Goal: Task Accomplishment & Management: Use online tool/utility

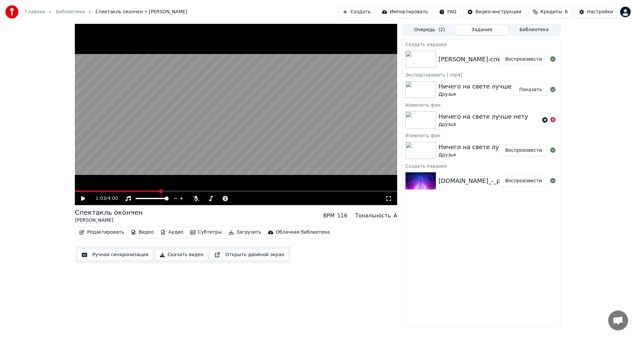
click at [374, 11] on button "Создать" at bounding box center [356, 12] width 36 height 12
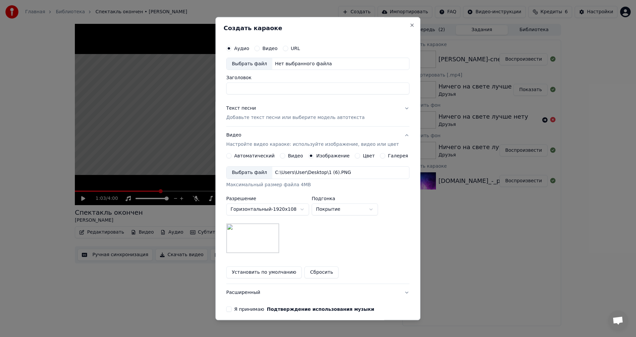
click at [269, 48] on label "Видео" at bounding box center [269, 48] width 15 height 5
click at [260, 48] on button "Видео" at bounding box center [257, 48] width 5 height 5
click at [315, 60] on div "Выбрать файл Нет выбранного файла" at bounding box center [317, 64] width 183 height 13
click at [284, 156] on button "Видео" at bounding box center [282, 155] width 5 height 5
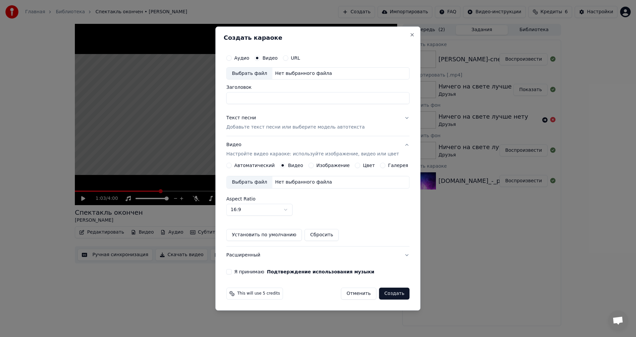
click at [305, 184] on div "Нет выбранного файла" at bounding box center [303, 182] width 62 height 7
click at [293, 207] on body "Главная Библиотека Спектакль окончен • [PERSON_NAME] Создать Импортировать FAQ …" at bounding box center [318, 168] width 636 height 337
click at [320, 212] on body "Главная Библиотека Спектакль окончен • [PERSON_NAME] Создать Импортировать FAQ …" at bounding box center [318, 168] width 636 height 337
click at [278, 233] on button "Установить по умолчанию" at bounding box center [264, 235] width 76 height 12
click at [256, 272] on label "Я принимаю Подтверждение использования музыки" at bounding box center [304, 271] width 140 height 5
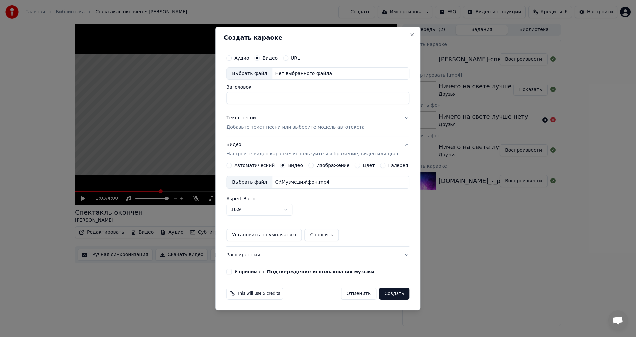
click at [232, 272] on button "Я принимаю Подтверждение использования музыки" at bounding box center [228, 271] width 5 height 5
click at [387, 291] on button "Создать" at bounding box center [394, 294] width 30 height 12
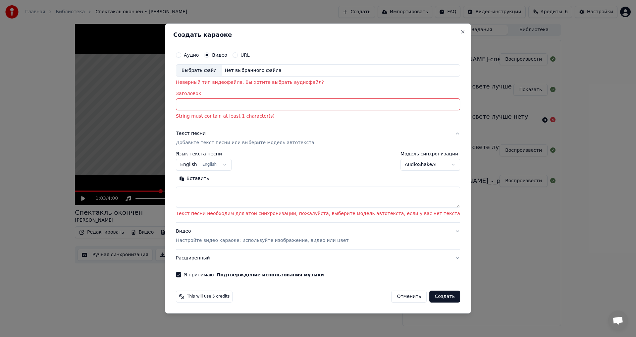
click at [394, 295] on button "Отменить" at bounding box center [408, 297] width 35 height 12
select select
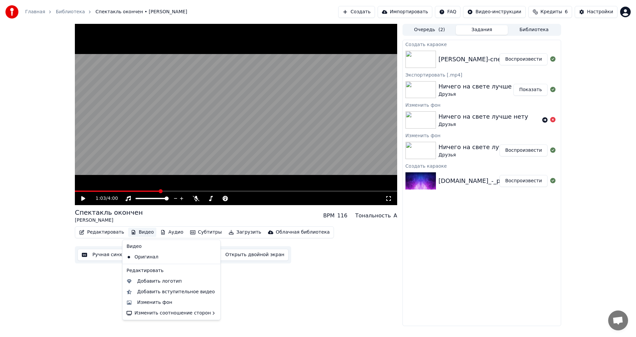
click at [136, 230] on button "Видео" at bounding box center [142, 232] width 28 height 9
click at [156, 302] on div "Изменить фон" at bounding box center [154, 302] width 35 height 7
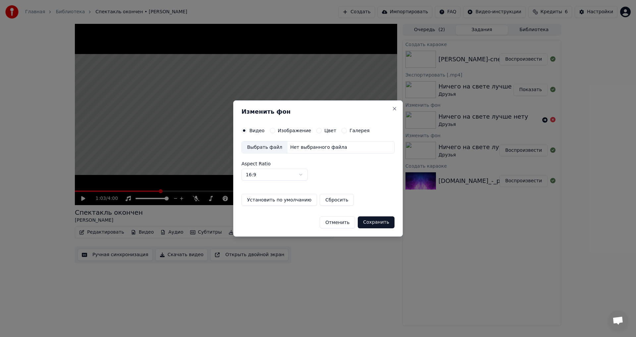
click at [313, 143] on div "Выбрать файл Нет выбранного файла" at bounding box center [318, 147] width 153 height 13
click at [289, 198] on button "Установить по умолчанию" at bounding box center [280, 200] width 76 height 12
click at [389, 224] on button "Сохранить" at bounding box center [376, 222] width 37 height 12
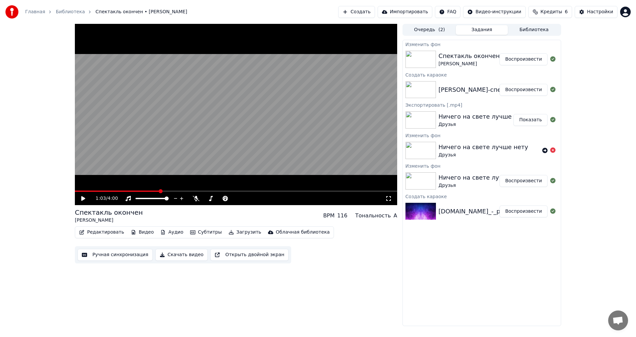
click at [532, 64] on button "Воспроизвести" at bounding box center [524, 59] width 48 height 12
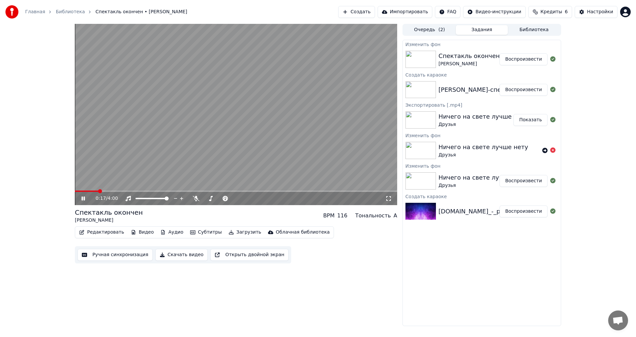
click at [285, 132] on video at bounding box center [236, 114] width 322 height 181
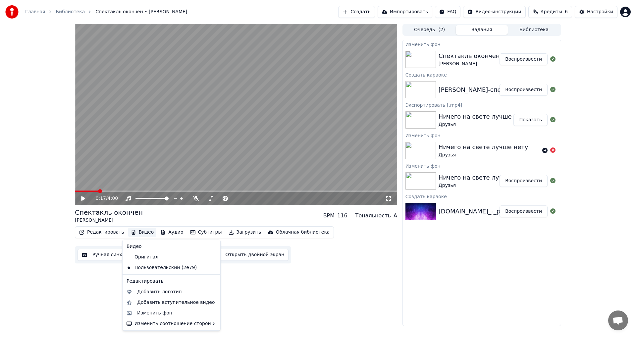
click at [133, 230] on button "Видео" at bounding box center [142, 232] width 28 height 9
click at [164, 315] on div "Изменить фон" at bounding box center [154, 313] width 35 height 7
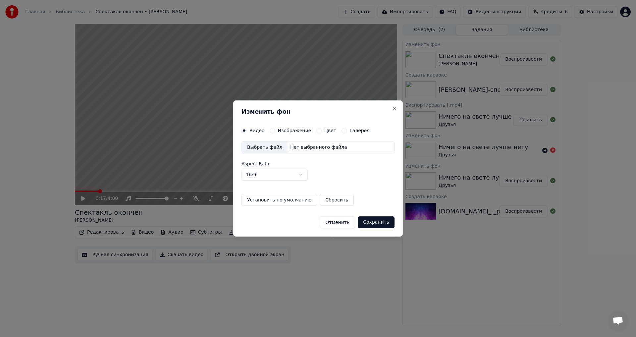
click at [314, 149] on div "Нет выбранного файла" at bounding box center [319, 147] width 62 height 7
click at [296, 199] on button "Установить по умолчанию" at bounding box center [280, 200] width 76 height 12
click at [377, 226] on button "Сохранить" at bounding box center [376, 222] width 37 height 12
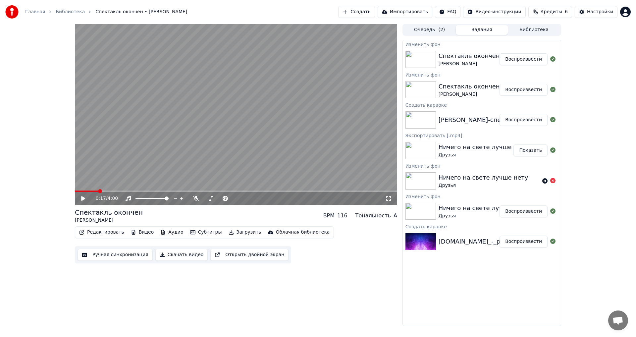
click at [518, 60] on button "Воспроизвести" at bounding box center [524, 59] width 48 height 12
click at [125, 198] on icon at bounding box center [128, 198] width 7 height 5
click at [231, 131] on video at bounding box center [236, 114] width 322 height 181
click at [86, 199] on icon at bounding box center [88, 198] width 16 height 5
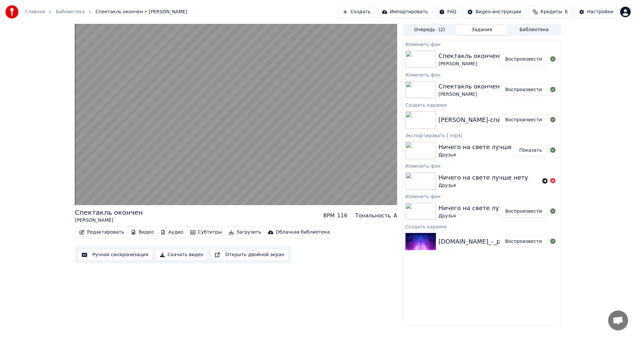
click at [115, 230] on button "Редактировать" at bounding box center [102, 232] width 50 height 9
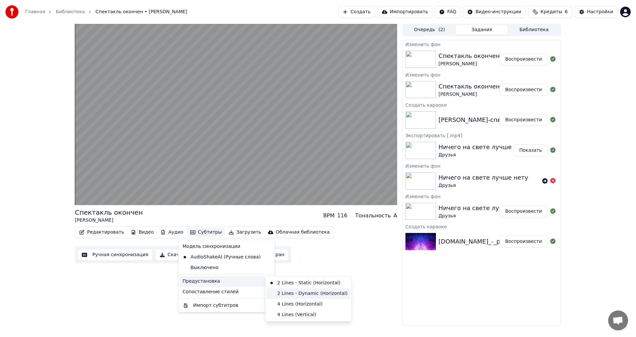
click at [278, 294] on div "2 Lines - Dynamic (Horizontal)" at bounding box center [309, 293] width 84 height 11
click at [208, 230] on button "Субтитры" at bounding box center [206, 232] width 37 height 9
click at [281, 303] on div "4 Lines (Horizontal)" at bounding box center [309, 304] width 84 height 11
click at [204, 232] on button "Субтитры" at bounding box center [206, 232] width 37 height 9
click at [281, 311] on div "4 Lines (Vertical)" at bounding box center [309, 315] width 84 height 11
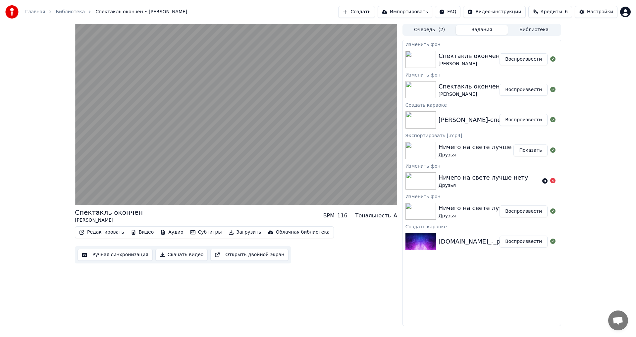
click at [202, 233] on button "Субтитры" at bounding box center [206, 232] width 37 height 9
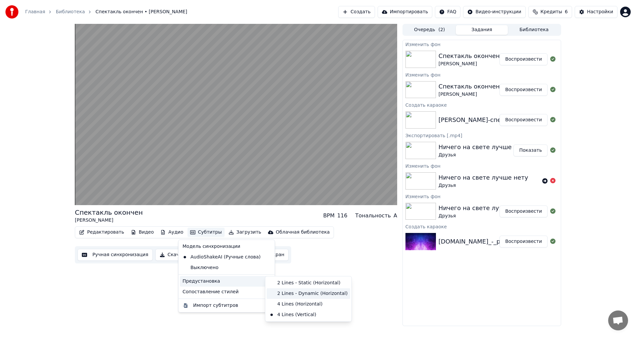
click at [289, 295] on div "2 Lines - Dynamic (Horizontal)" at bounding box center [309, 293] width 84 height 11
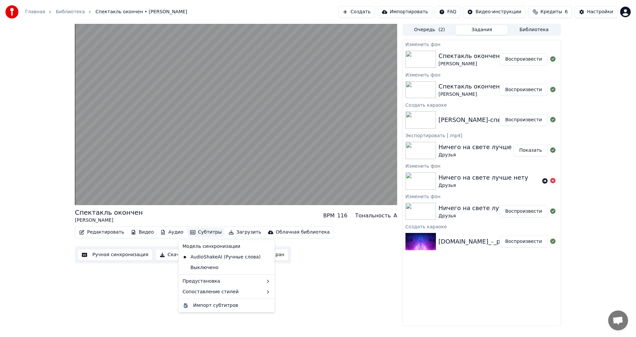
click at [192, 230] on button "Субтитры" at bounding box center [206, 232] width 37 height 9
click at [205, 304] on div "Импорт субтитров" at bounding box center [215, 305] width 45 height 7
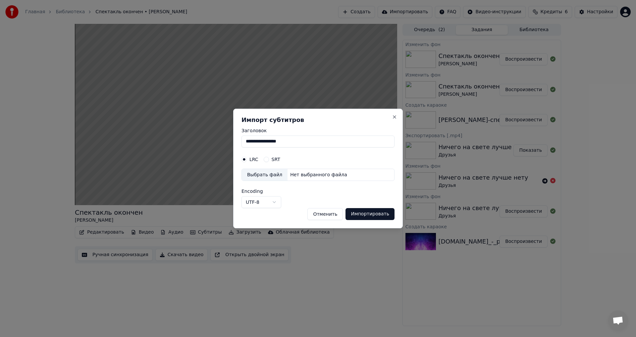
click at [268, 158] on button "SRT" at bounding box center [266, 159] width 5 height 5
click at [246, 159] on button "LRC" at bounding box center [244, 159] width 5 height 5
click at [371, 215] on button "Импортировать" at bounding box center [370, 214] width 49 height 12
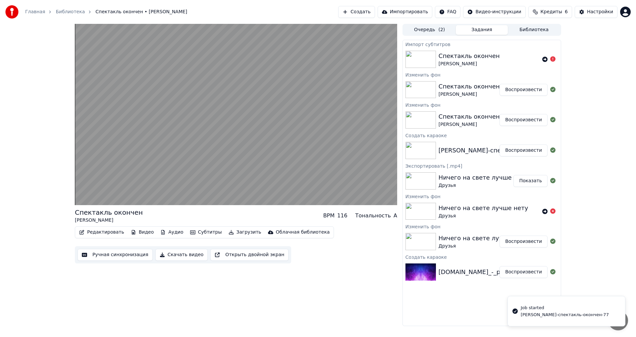
click at [536, 314] on div "[PERSON_NAME]-спектакль-окончен-77" at bounding box center [565, 315] width 88 height 6
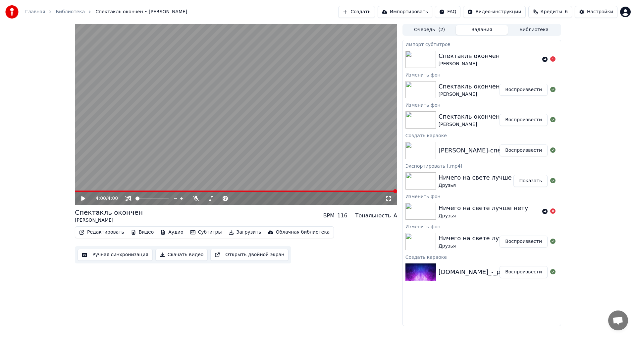
click at [375, 10] on button "Создать" at bounding box center [356, 12] width 36 height 12
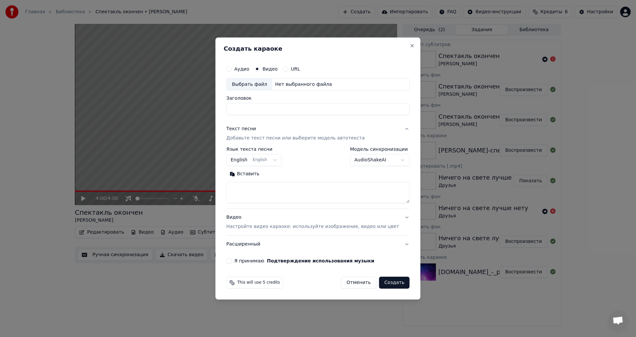
click at [291, 85] on div "Нет выбранного файла" at bounding box center [303, 84] width 62 height 7
click at [249, 68] on label "Аудио" at bounding box center [241, 69] width 15 height 5
click at [232, 68] on button "Аудио" at bounding box center [228, 68] width 5 height 5
click at [291, 84] on div "Нет выбранного файла" at bounding box center [303, 84] width 62 height 7
type input "**********"
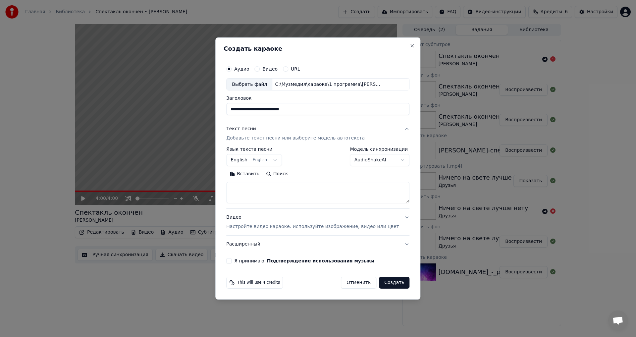
click at [277, 164] on button "English English" at bounding box center [254, 160] width 56 height 12
select select "**"
click at [276, 187] on textarea at bounding box center [317, 192] width 183 height 21
paste textarea "**********"
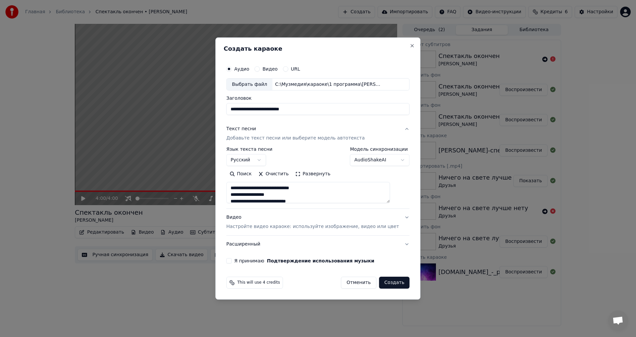
scroll to position [267, 0]
type textarea "**********"
click at [396, 217] on button "Видео Настройте видео караоке: используйте изображение, видео или цвет" at bounding box center [317, 222] width 183 height 27
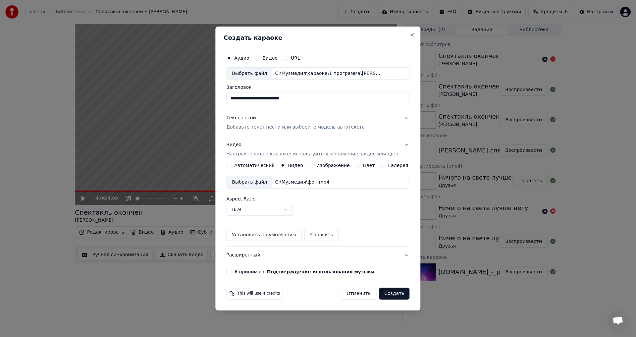
click at [365, 205] on div "Aspect Ratio 16:9 **** **** *** *** ***" at bounding box center [317, 206] width 183 height 19
click at [318, 185] on div "C:\Музмедия\фон.mp4" at bounding box center [302, 182] width 60 height 7
click at [232, 272] on button "Я принимаю Подтверждение использования музыки" at bounding box center [228, 271] width 5 height 5
click at [273, 238] on button "Установить по умолчанию" at bounding box center [264, 235] width 76 height 12
click at [389, 295] on button "Создать" at bounding box center [394, 294] width 30 height 12
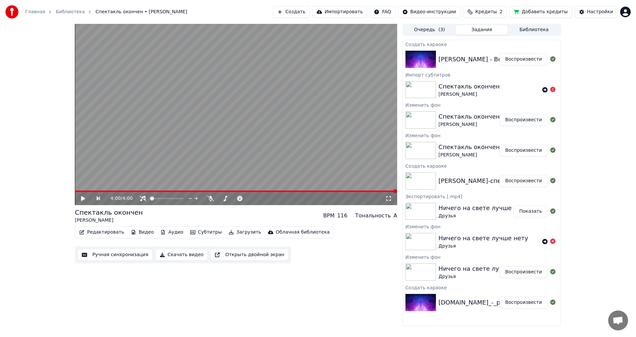
click at [513, 58] on button "Воспроизвести" at bounding box center [524, 59] width 48 height 12
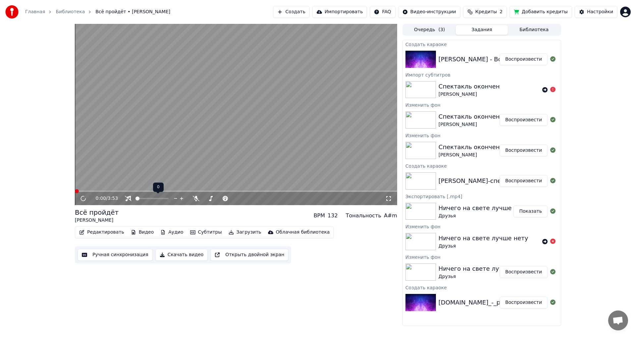
click at [128, 200] on icon at bounding box center [128, 198] width 7 height 5
click at [182, 197] on icon at bounding box center [181, 198] width 3 height 3
click at [75, 191] on span at bounding box center [75, 191] width 0 height 1
click at [161, 149] on video at bounding box center [236, 114] width 322 height 181
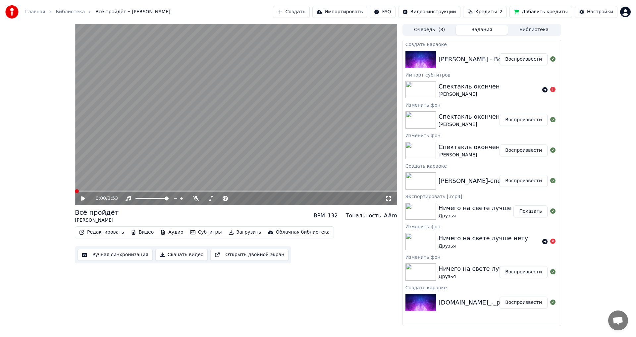
click at [75, 190] on span at bounding box center [77, 191] width 4 height 4
click at [80, 196] on div "0:00 / 3:53" at bounding box center [236, 198] width 317 height 7
click at [84, 197] on icon at bounding box center [88, 198] width 16 height 5
click at [278, 197] on icon at bounding box center [279, 198] width 6 height 7
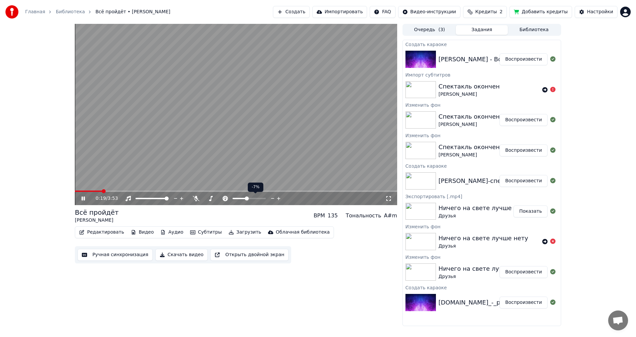
click at [278, 197] on icon at bounding box center [279, 198] width 6 height 7
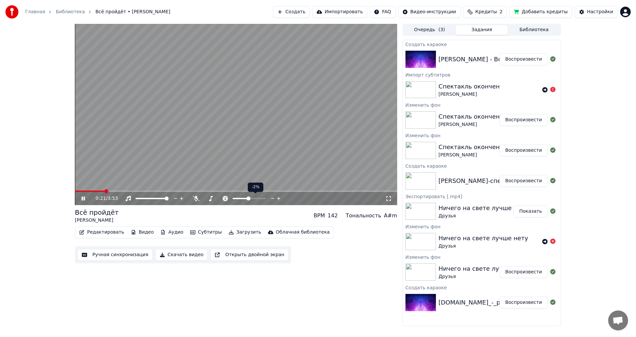
click at [278, 197] on icon at bounding box center [279, 198] width 6 height 7
click at [275, 199] on icon at bounding box center [273, 198] width 6 height 7
drag, startPoint x: 128, startPoint y: 190, endPoint x: 82, endPoint y: 194, distance: 46.5
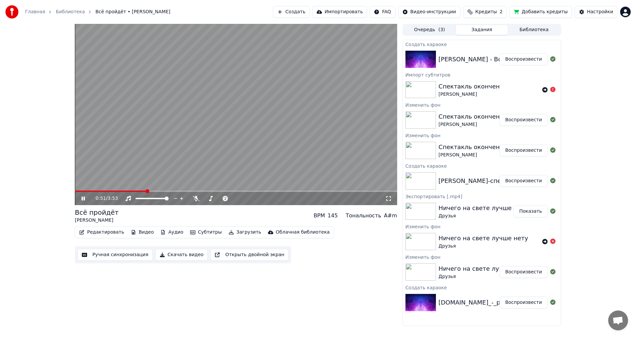
click at [58, 194] on div "0:51 / 3:53 Всё пройдёт [PERSON_NAME] BPM 145 Тональность A#m Редактировать Вид…" at bounding box center [318, 175] width 636 height 302
click at [85, 196] on icon at bounding box center [88, 198] width 16 height 5
click at [75, 189] on span at bounding box center [77, 191] width 4 height 4
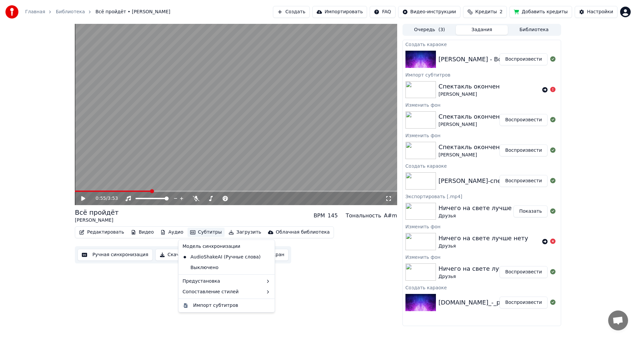
click at [197, 229] on button "Субтитры" at bounding box center [206, 232] width 37 height 9
click at [201, 269] on div "Выключено" at bounding box center [226, 267] width 93 height 11
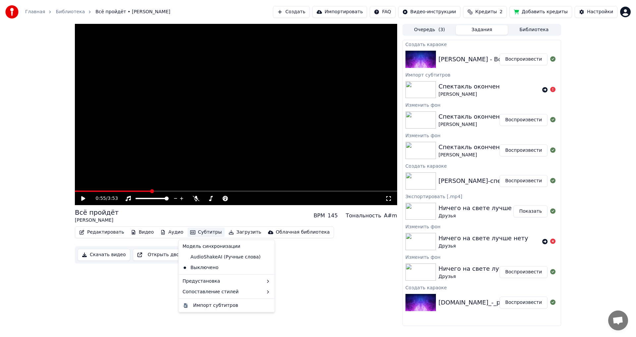
click at [203, 234] on button "Субтитры" at bounding box center [206, 232] width 37 height 9
click at [202, 260] on div "AudioShakeAI (Ручные слова)" at bounding box center [222, 257] width 84 height 11
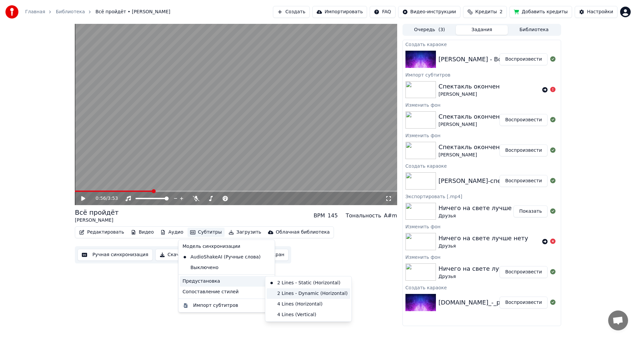
click at [283, 293] on div "2 Lines - Dynamic (Horizontal)" at bounding box center [309, 293] width 84 height 11
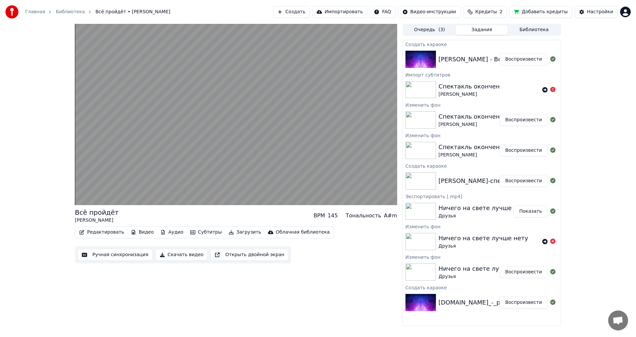
click at [197, 233] on button "Субтитры" at bounding box center [206, 232] width 37 height 9
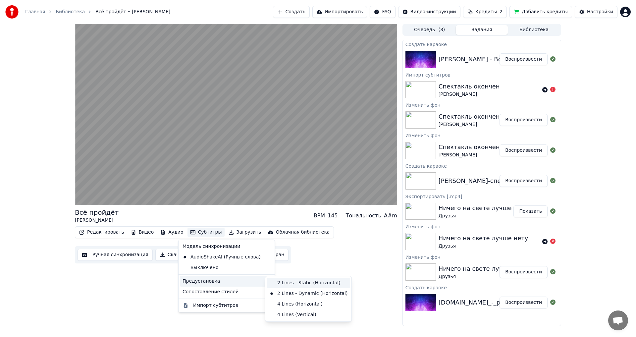
click at [292, 287] on div "2 Lines - Static (Horizontal)" at bounding box center [309, 283] width 84 height 11
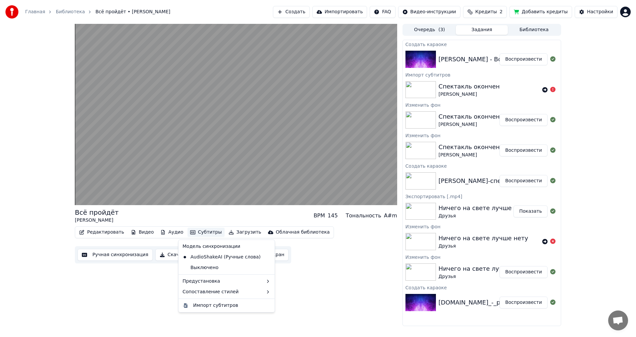
click at [195, 231] on button "Субтитры" at bounding box center [206, 232] width 37 height 9
click at [213, 305] on div "Импорт субтитров" at bounding box center [215, 305] width 45 height 7
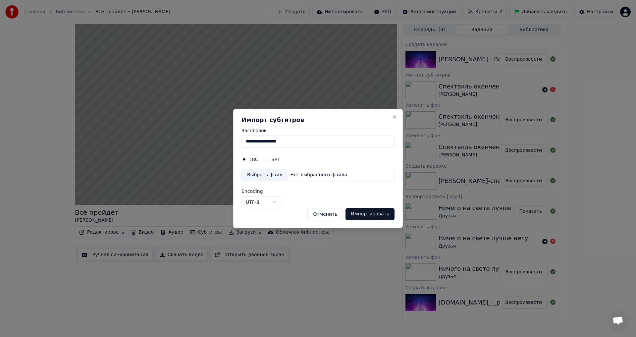
click at [269, 157] on div "SRT" at bounding box center [272, 159] width 17 height 5
click at [264, 160] on button "SRT" at bounding box center [266, 159] width 5 height 5
click at [366, 214] on button "Импортировать" at bounding box center [370, 214] width 49 height 12
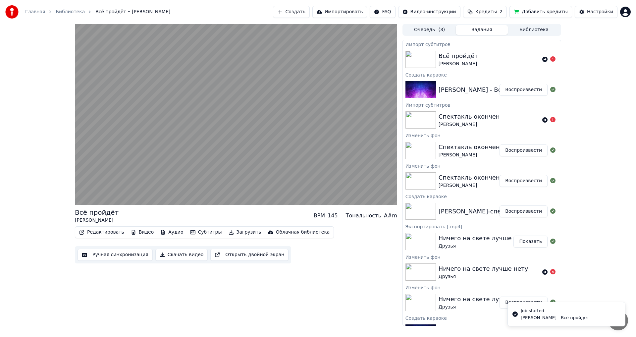
click at [556, 321] on li "Job started [PERSON_NAME] - Всё пройдёт" at bounding box center [567, 314] width 118 height 25
click at [569, 311] on div "Job started" at bounding box center [555, 311] width 69 height 7
drag, startPoint x: 569, startPoint y: 311, endPoint x: 562, endPoint y: 311, distance: 7.3
click at [563, 311] on div "Job started" at bounding box center [555, 311] width 69 height 7
click at [516, 313] on icon "Notifications alt+T" at bounding box center [515, 314] width 5 height 5
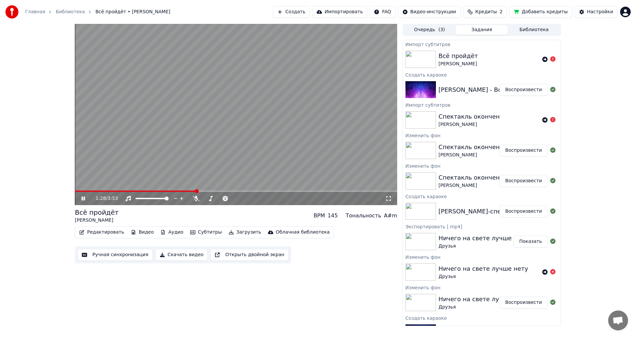
click at [291, 79] on video at bounding box center [236, 114] width 322 height 181
click at [589, 14] on button "Настройки" at bounding box center [596, 12] width 43 height 12
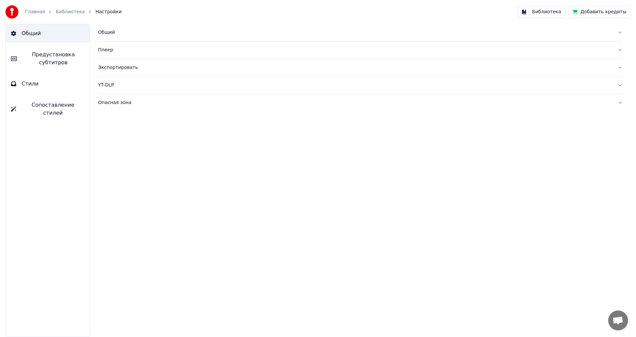
click at [77, 57] on span "Предустановка субтитров" at bounding box center [53, 59] width 62 height 16
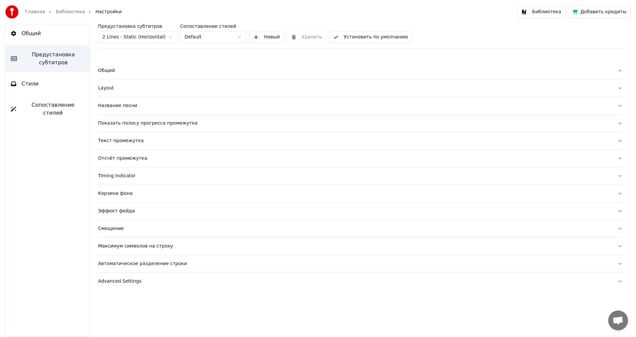
click at [21, 85] on button "Стили" at bounding box center [48, 84] width 84 height 19
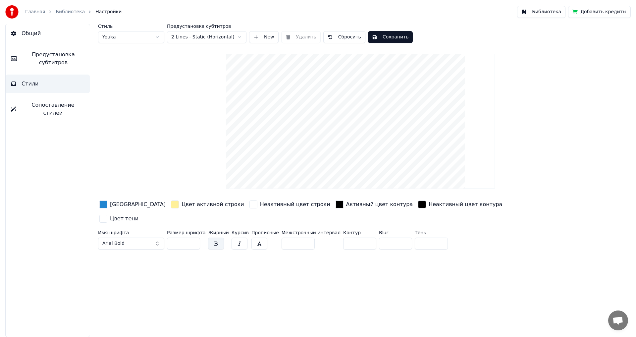
drag, startPoint x: 183, startPoint y: 227, endPoint x: 167, endPoint y: 227, distance: 16.6
click at [167, 230] on div "Имя шрифта Arial Bold Размер шрифта ** Жирный Курсив Прописные Межстрочный инте…" at bounding box center [320, 241] width 445 height 22
click at [194, 238] on input "**" at bounding box center [183, 244] width 33 height 12
click at [194, 238] on input "***" at bounding box center [183, 244] width 33 height 12
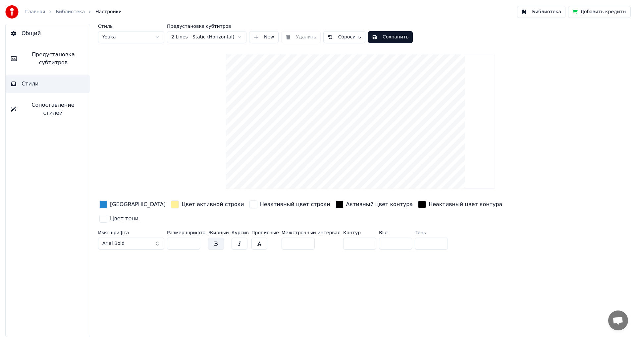
click at [194, 238] on input "***" at bounding box center [183, 244] width 33 height 12
type input "***"
click at [194, 238] on input "***" at bounding box center [183, 244] width 33 height 12
click at [156, 238] on button "Arial Bold" at bounding box center [131, 244] width 66 height 12
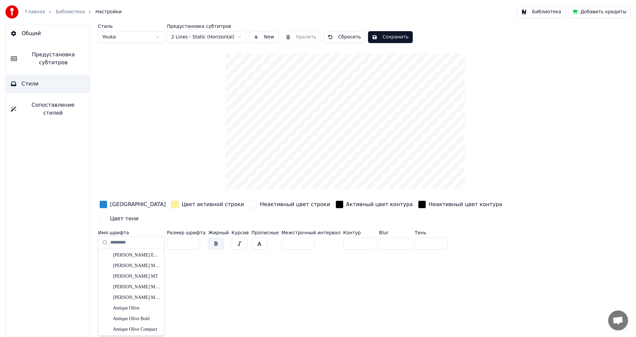
click at [228, 262] on div "Стиль Youka Предустановка субтитров 2 Lines - Static (Horizontal) New Удалить С…" at bounding box center [360, 180] width 551 height 313
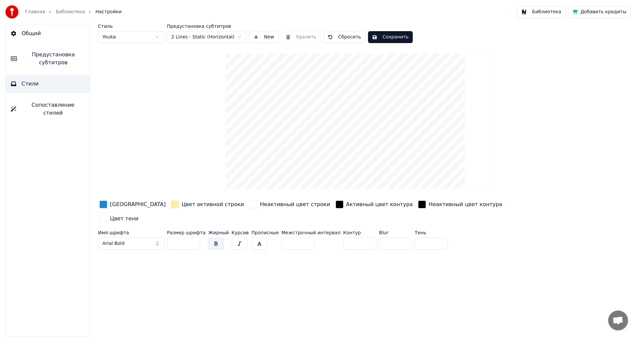
click at [215, 238] on button "button" at bounding box center [216, 244] width 16 height 12
click at [354, 238] on input "**" at bounding box center [359, 244] width 33 height 12
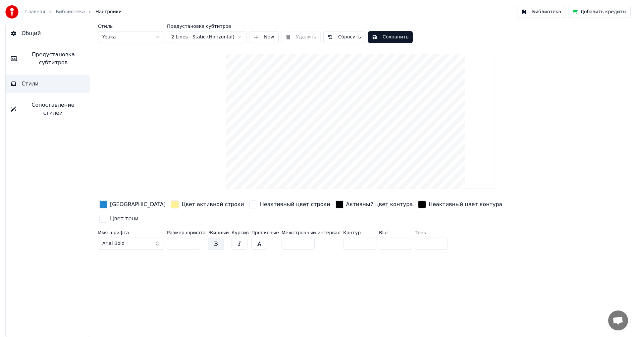
drag, startPoint x: 352, startPoint y: 227, endPoint x: 330, endPoint y: 230, distance: 22.8
click at [343, 238] on input "**" at bounding box center [359, 244] width 33 height 12
drag, startPoint x: 339, startPoint y: 229, endPoint x: 323, endPoint y: 229, distance: 16.2
click at [323, 230] on div "Имя шрифта Arial Bold Размер шрифта *** Жирный Курсив Прописные Межстрочный инт…" at bounding box center [320, 241] width 445 height 22
type input "*"
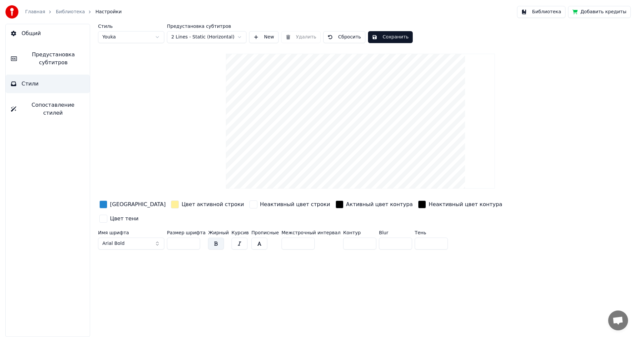
click at [291, 274] on div "Стиль Youka Предустановка субтитров 2 Lines - Static (Horizontal) New Удалить С…" at bounding box center [360, 180] width 551 height 313
click at [291, 238] on input "*" at bounding box center [298, 244] width 33 height 12
click at [299, 238] on input "*" at bounding box center [298, 244] width 33 height 12
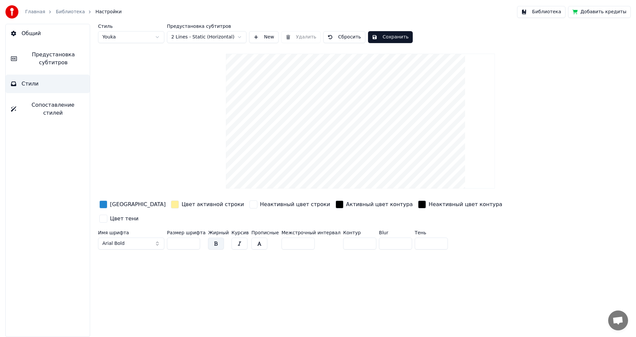
click at [299, 238] on input "**" at bounding box center [298, 244] width 33 height 12
click at [298, 238] on input "**" at bounding box center [298, 244] width 33 height 12
type input "*"
click at [298, 238] on input "*" at bounding box center [298, 244] width 33 height 12
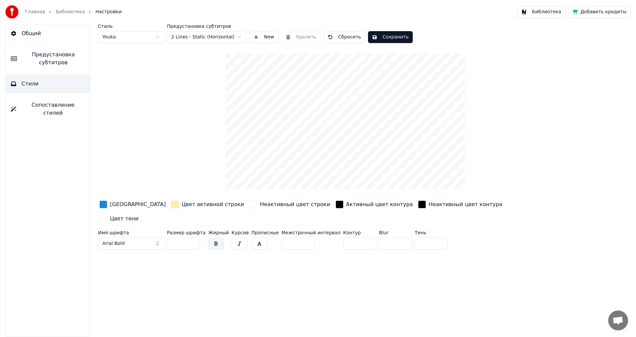
click at [288, 248] on div "Стиль Youka Предустановка субтитров 2 Lines - Static (Horizontal) New Удалить С…" at bounding box center [360, 180] width 551 height 313
click at [158, 37] on html "Главная Библиотека Настройки Библиотека Добавить кредиты Общий Предустановка су…" at bounding box center [318, 168] width 636 height 337
type input "**"
type input "*"
click at [155, 36] on html "Главная Библиотека Настройки Библиотека Добавить кредиты Общий Предустановка су…" at bounding box center [318, 168] width 636 height 337
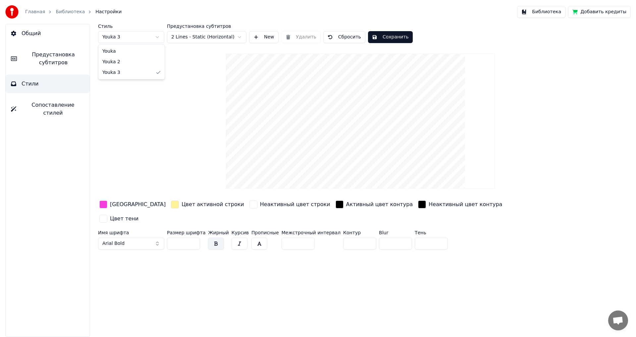
click at [154, 36] on html "Главная Библиотека Настройки Библиотека Добавить кредиты Общий Предустановка су…" at bounding box center [318, 168] width 636 height 337
type input "***"
type input "*"
click at [257, 37] on button "New" at bounding box center [263, 37] width 29 height 12
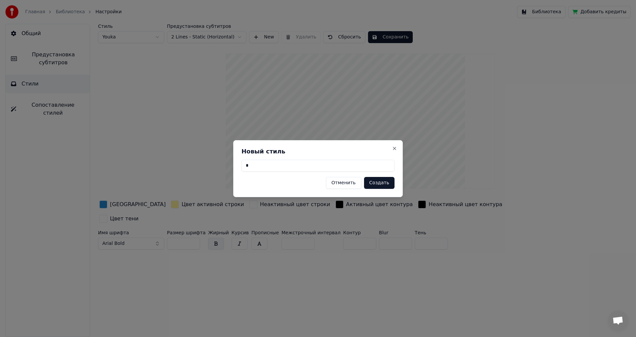
type input "*"
click at [377, 184] on button "Создать" at bounding box center [379, 183] width 30 height 12
type input "**"
type input "*"
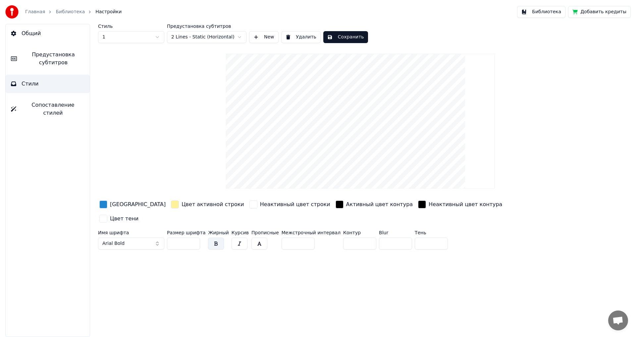
click at [63, 60] on span "Предустановка субтитров" at bounding box center [53, 59] width 62 height 16
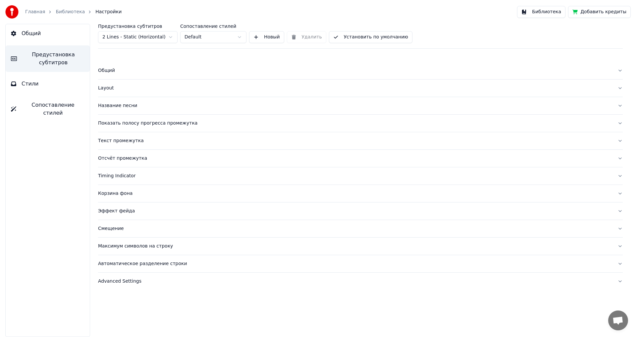
click at [104, 72] on div "Общий" at bounding box center [355, 70] width 514 height 7
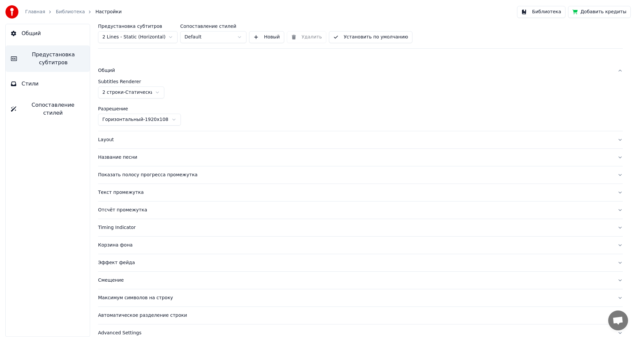
click at [148, 119] on html "Главная Библиотека Настройки Библиотека Добавить кредиты Общий Предустановка су…" at bounding box center [318, 168] width 636 height 337
click at [104, 141] on div "Layout" at bounding box center [355, 140] width 514 height 7
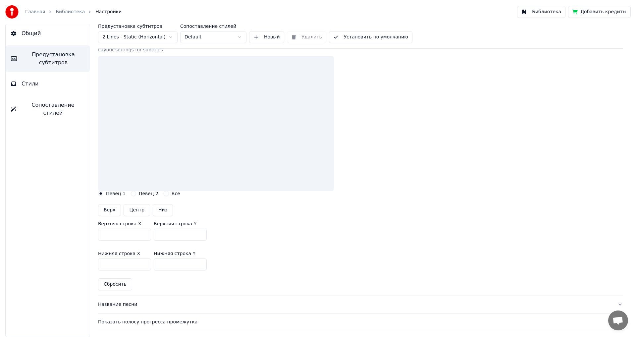
scroll to position [50, 0]
click at [137, 208] on button "Центр" at bounding box center [137, 210] width 27 height 12
type input "***"
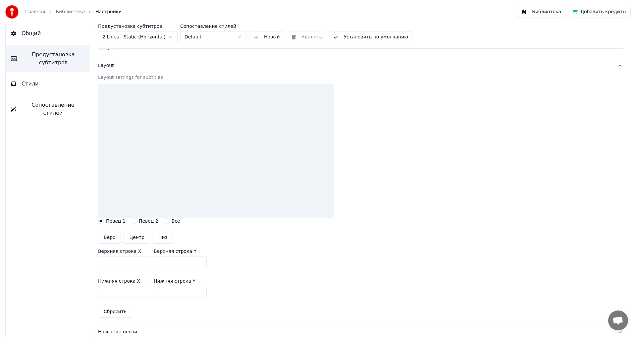
scroll to position [22, 0]
click at [196, 129] on div at bounding box center [216, 151] width 236 height 135
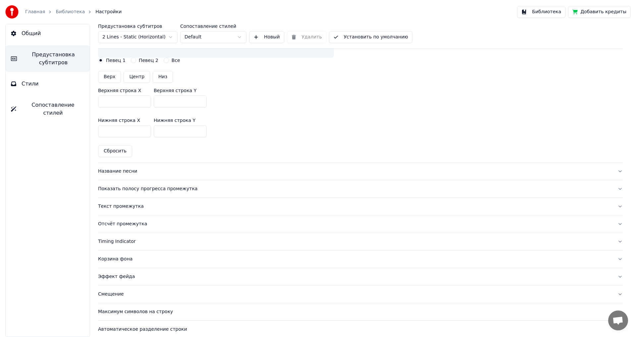
scroll to position [183, 0]
click at [118, 168] on button "Название песни" at bounding box center [360, 171] width 525 height 17
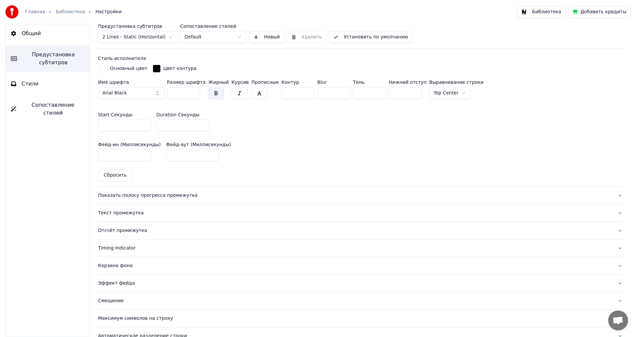
scroll to position [296, 0]
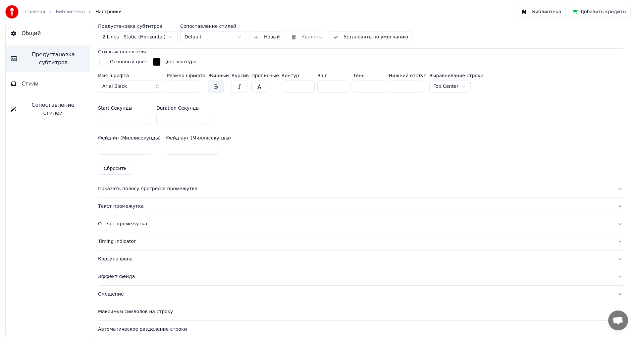
click at [135, 191] on button "Показать полосу прогресса промежутка" at bounding box center [360, 188] width 525 height 17
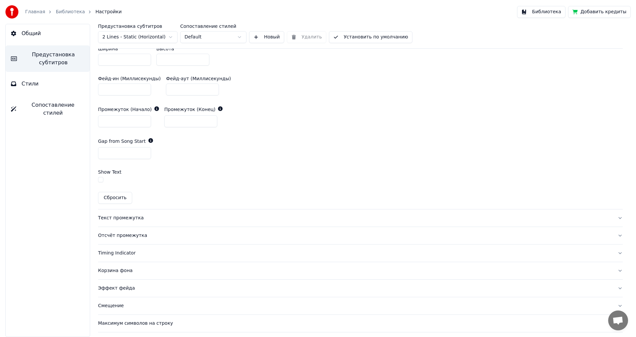
scroll to position [334, 0]
click at [132, 217] on div "Текст промежутка" at bounding box center [355, 218] width 514 height 7
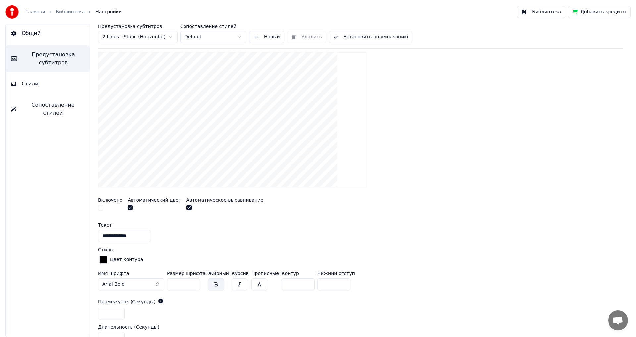
scroll to position [112, 0]
click at [192, 282] on input "***" at bounding box center [183, 284] width 33 height 12
type input "***"
click at [192, 282] on input "***" at bounding box center [183, 284] width 33 height 12
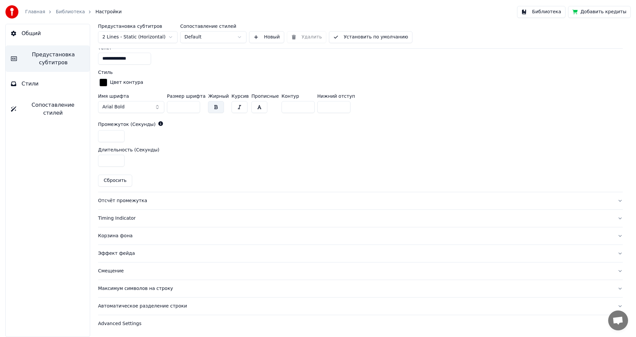
scroll to position [288, 0]
click at [153, 291] on div "Максимум символов на строку" at bounding box center [355, 289] width 514 height 7
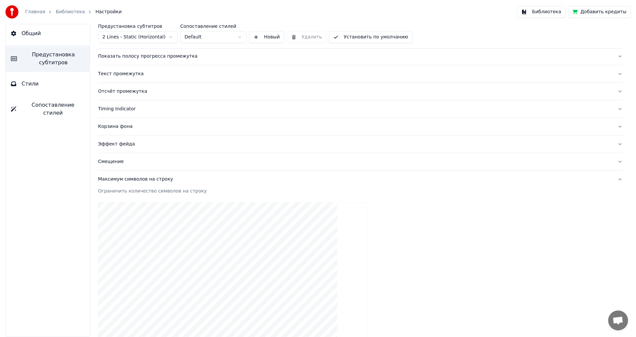
scroll to position [0, 0]
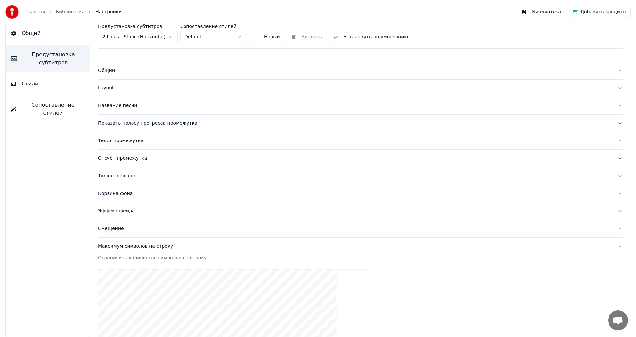
click at [114, 107] on div "Название песни" at bounding box center [355, 105] width 514 height 7
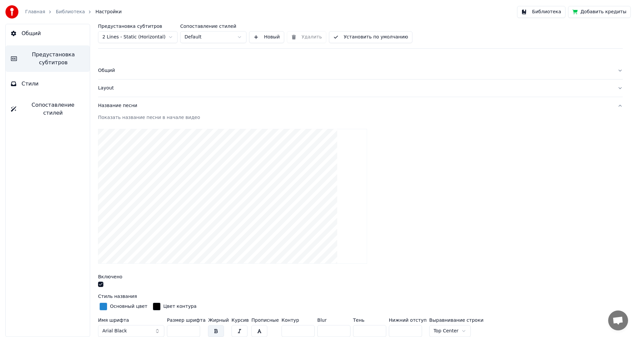
click at [106, 88] on div "Layout" at bounding box center [355, 88] width 514 height 7
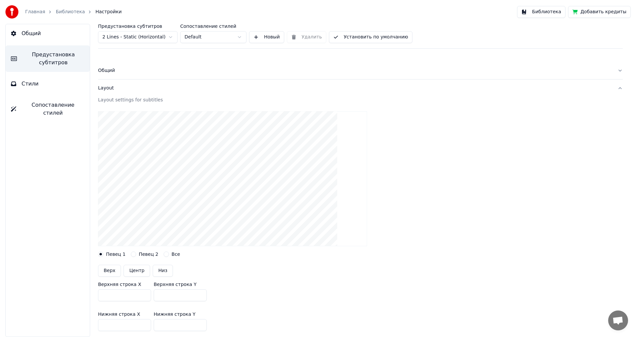
click at [137, 269] on button "Центр" at bounding box center [137, 271] width 27 height 12
click at [105, 272] on button "Верх" at bounding box center [109, 271] width 23 height 12
type input "***"
click at [129, 271] on button "Центр" at bounding box center [137, 271] width 27 height 12
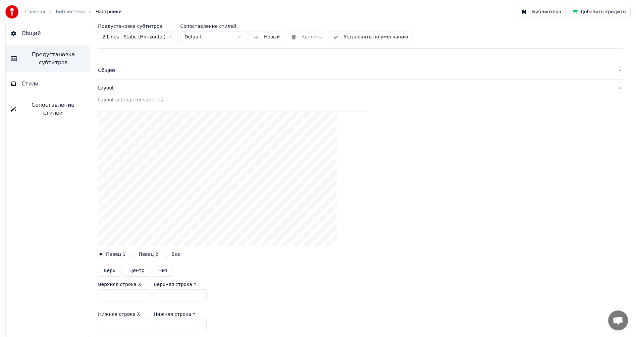
type input "***"
click at [166, 268] on button "Низ" at bounding box center [163, 271] width 20 height 12
type input "***"
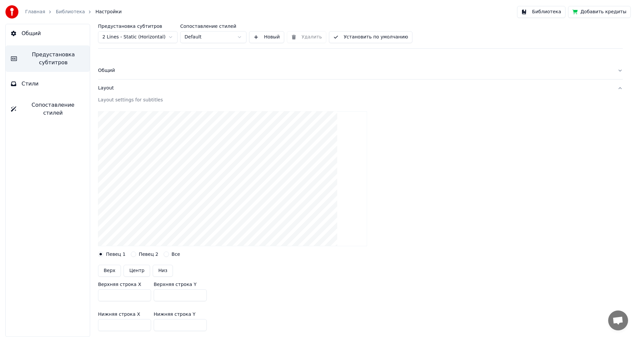
click at [134, 267] on button "Центр" at bounding box center [137, 271] width 27 height 12
type input "***"
click at [40, 90] on button "Стили" at bounding box center [48, 84] width 84 height 19
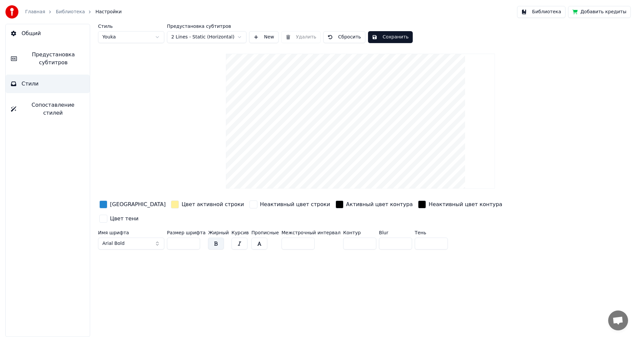
click at [35, 52] on span "Предустановка субтитров" at bounding box center [53, 59] width 62 height 16
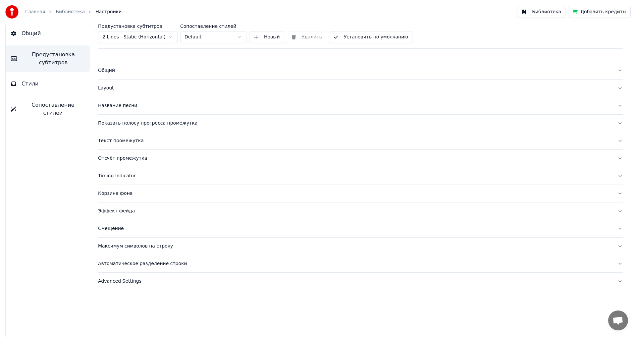
click at [55, 29] on button "Общий" at bounding box center [48, 33] width 84 height 19
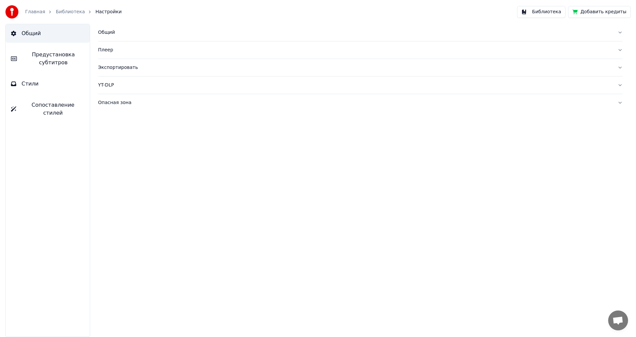
click at [40, 54] on span "Предустановка субтитров" at bounding box center [53, 59] width 62 height 16
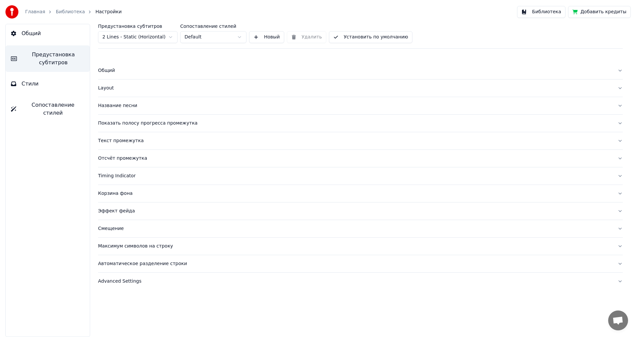
click at [106, 71] on div "Общий" at bounding box center [355, 70] width 514 height 7
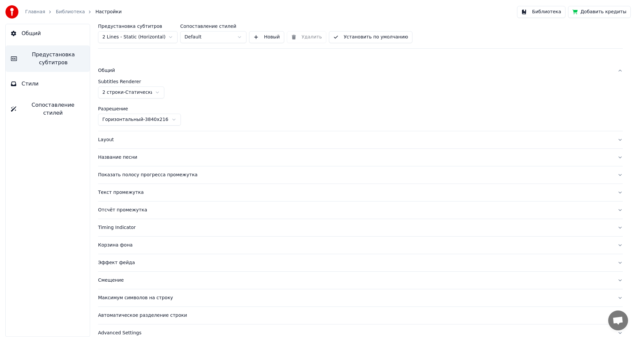
click at [131, 116] on html "Главная Библиотека Настройки Библиотека Добавить кредиты Общий Предустановка су…" at bounding box center [318, 168] width 636 height 337
click at [45, 86] on button "Стили" at bounding box center [48, 84] width 84 height 19
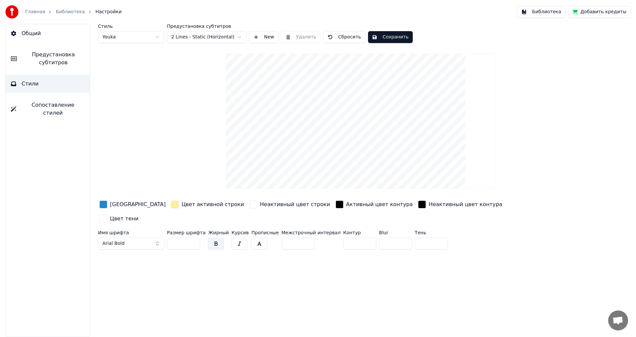
click at [299, 238] on input "*" at bounding box center [298, 244] width 33 height 12
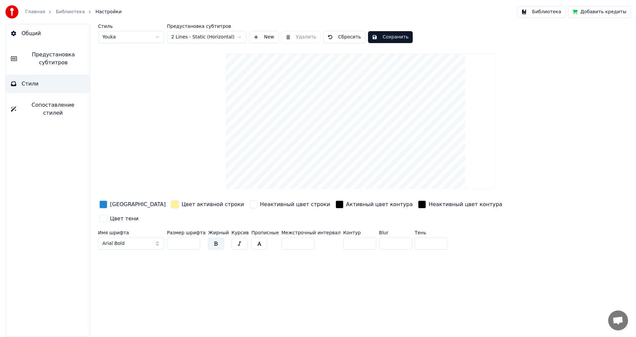
click at [299, 238] on input "*" at bounding box center [298, 244] width 33 height 12
click at [299, 238] on input "**" at bounding box center [298, 244] width 33 height 12
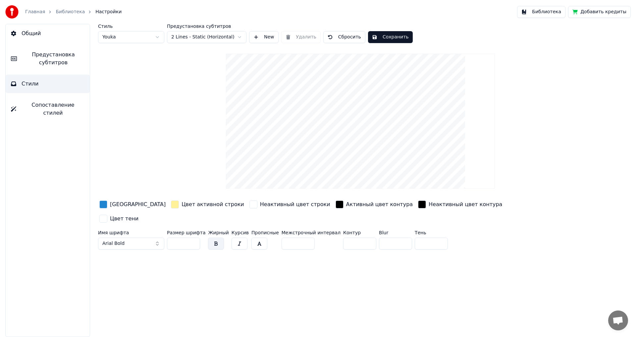
click at [299, 238] on input "**" at bounding box center [298, 244] width 33 height 12
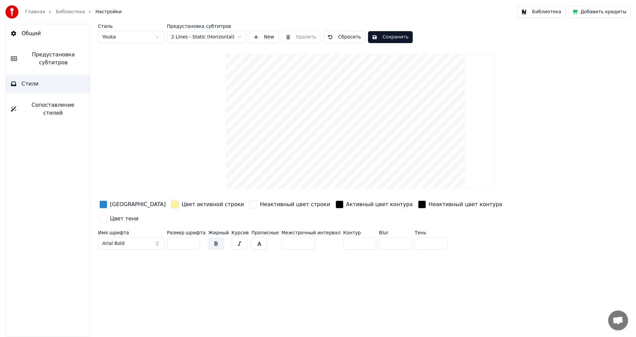
click at [299, 238] on input "**" at bounding box center [298, 244] width 33 height 12
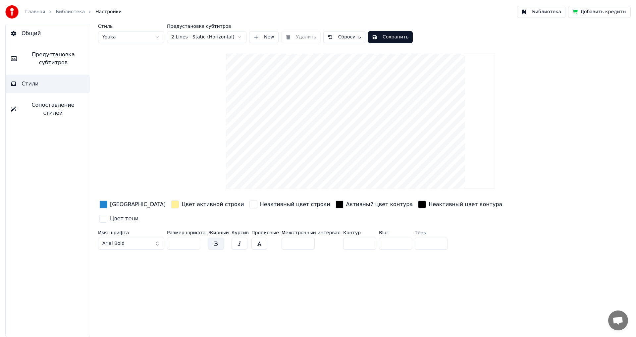
click at [299, 238] on input "**" at bounding box center [298, 244] width 33 height 12
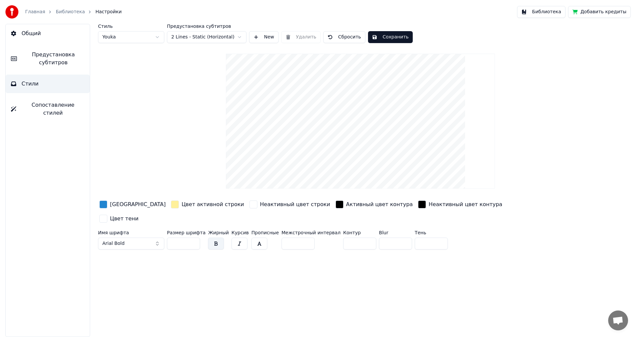
click at [299, 238] on input "*" at bounding box center [298, 244] width 33 height 12
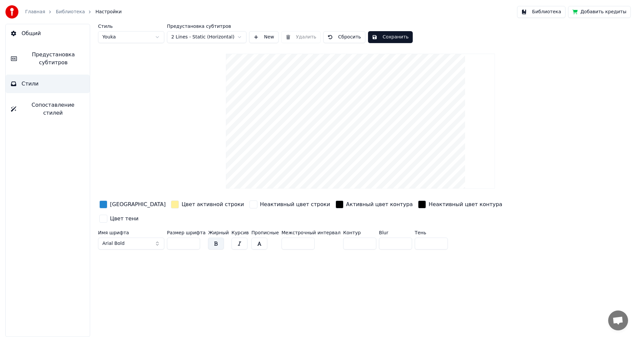
type input "*"
click at [299, 238] on input "*" at bounding box center [298, 244] width 33 height 12
click at [387, 39] on button "Сохранить" at bounding box center [390, 37] width 45 height 12
click at [387, 39] on button "Готово" at bounding box center [385, 37] width 35 height 12
click at [34, 11] on link "Главная" at bounding box center [35, 12] width 20 height 7
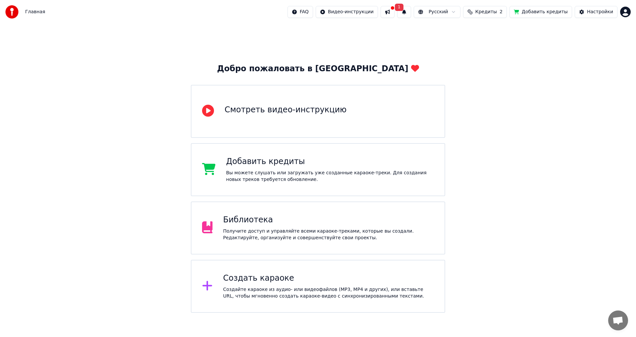
click at [395, 12] on button at bounding box center [388, 12] width 14 height 12
click at [404, 6] on span "1" at bounding box center [399, 7] width 9 height 7
click at [432, 35] on div "Нажмите кнопку для обновления" at bounding box center [406, 37] width 82 height 7
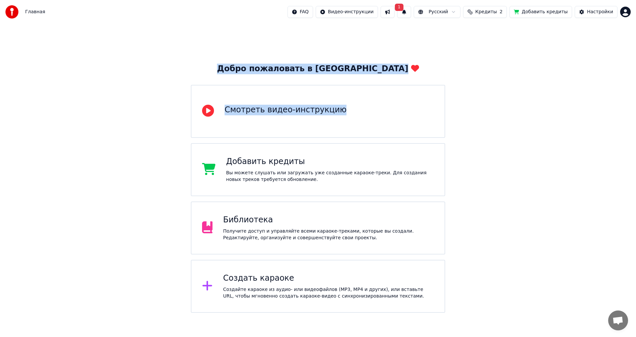
drag, startPoint x: 566, startPoint y: 59, endPoint x: 369, endPoint y: 20, distance: 201.7
click at [369, 20] on div "Главная FAQ Видео-инструкции 1 Русский Кредиты 2 Добавить кредиты Настройки Доб…" at bounding box center [318, 156] width 636 height 313
click at [484, 11] on button "Кредиты 2" at bounding box center [485, 12] width 44 height 12
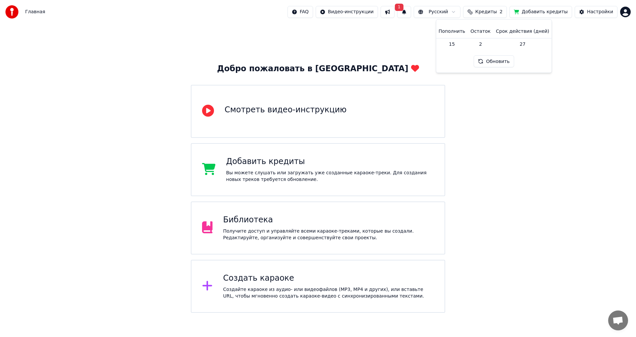
click at [455, 44] on td "15" at bounding box center [452, 44] width 32 height 12
drag, startPoint x: 459, startPoint y: 43, endPoint x: 456, endPoint y: 45, distance: 3.6
click at [456, 45] on td "15" at bounding box center [452, 44] width 32 height 12
click at [488, 61] on button "Обновить" at bounding box center [494, 61] width 40 height 12
click at [543, 12] on button "Добавить кредиты" at bounding box center [541, 12] width 63 height 12
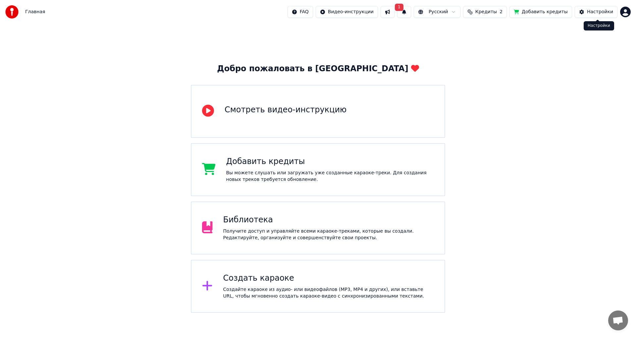
click at [607, 15] on div "Настройки" at bounding box center [600, 12] width 26 height 7
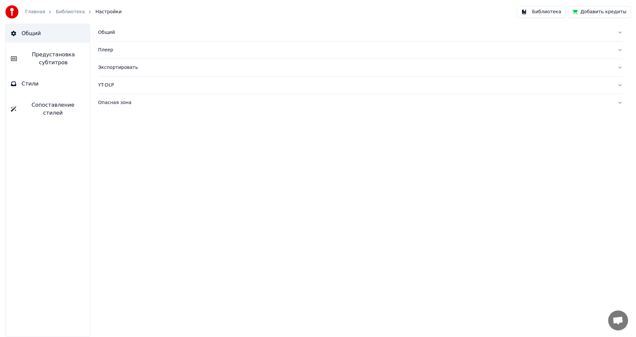
click at [24, 10] on div "Главная Библиотека Настройки" at bounding box center [63, 11] width 116 height 13
click at [541, 14] on button "Библиотека" at bounding box center [541, 12] width 48 height 12
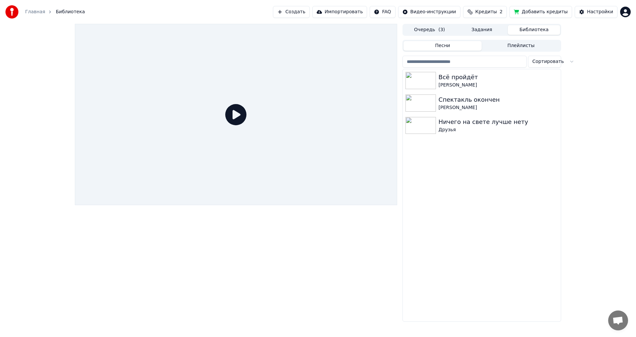
click at [231, 117] on icon at bounding box center [235, 114] width 21 height 21
click at [443, 85] on div "[PERSON_NAME]" at bounding box center [495, 85] width 113 height 7
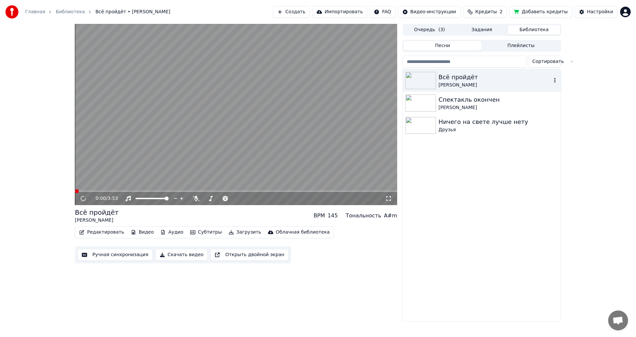
click at [443, 85] on div "[PERSON_NAME]" at bounding box center [495, 85] width 113 height 7
click at [145, 194] on div "0:02 / 3:53" at bounding box center [236, 198] width 322 height 13
click at [145, 191] on span at bounding box center [236, 191] width 322 height 1
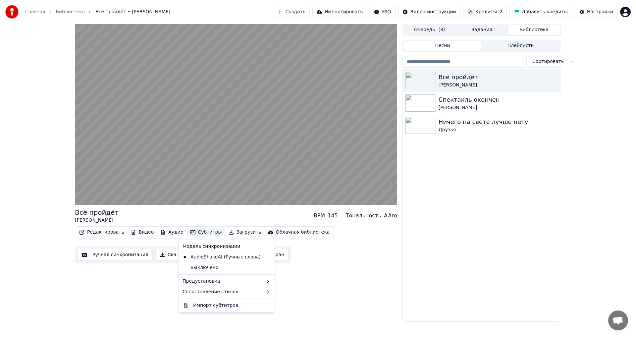
click at [201, 233] on button "Субтитры" at bounding box center [206, 232] width 37 height 9
click at [285, 291] on div "2 Lines - Dynamic (Horizontal)" at bounding box center [309, 293] width 84 height 11
click at [204, 234] on button "Субтитры" at bounding box center [206, 232] width 37 height 9
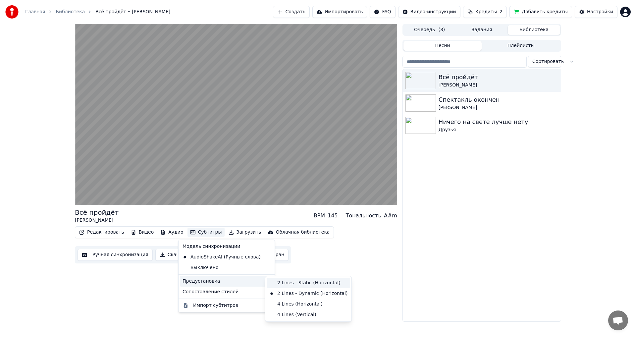
click at [289, 284] on div "2 Lines - Static (Horizontal)" at bounding box center [309, 283] width 84 height 11
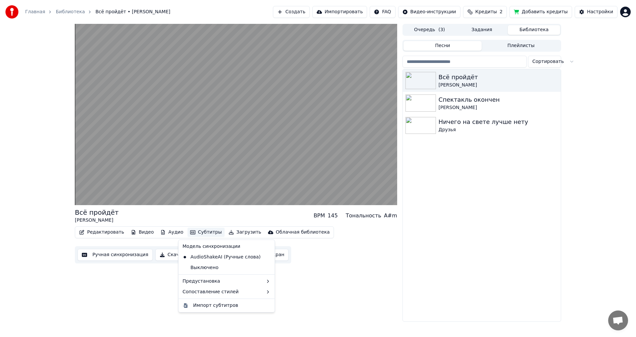
click at [198, 231] on button "Субтитры" at bounding box center [206, 232] width 37 height 9
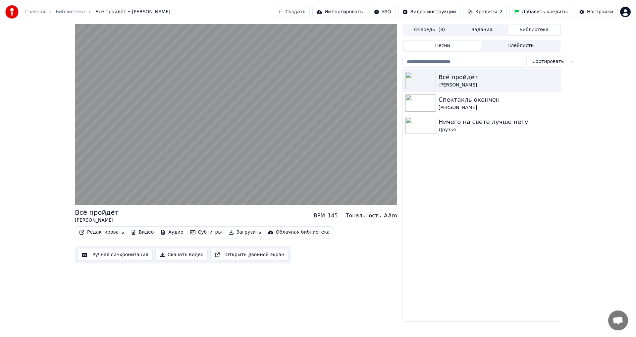
click at [590, 10] on div "Настройки" at bounding box center [600, 12] width 26 height 7
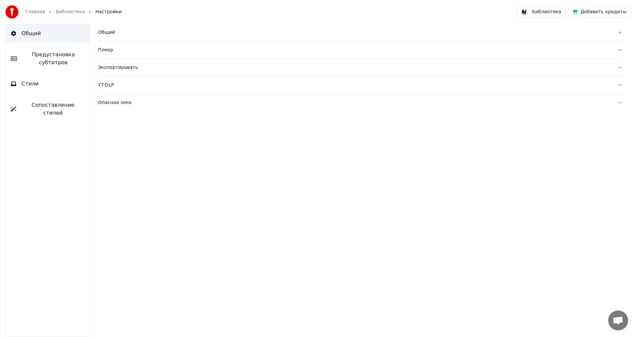
click at [53, 54] on span "Предустановка субтитров" at bounding box center [53, 59] width 62 height 16
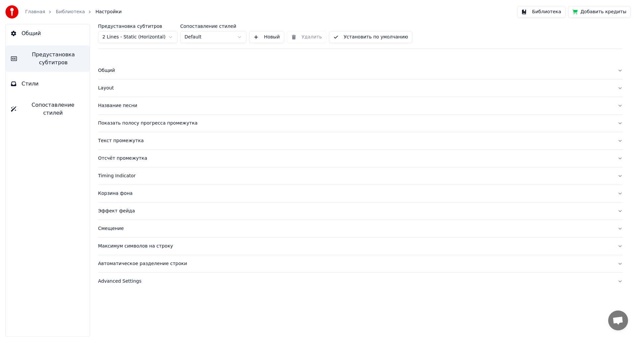
click at [47, 84] on button "Стили" at bounding box center [48, 84] width 84 height 19
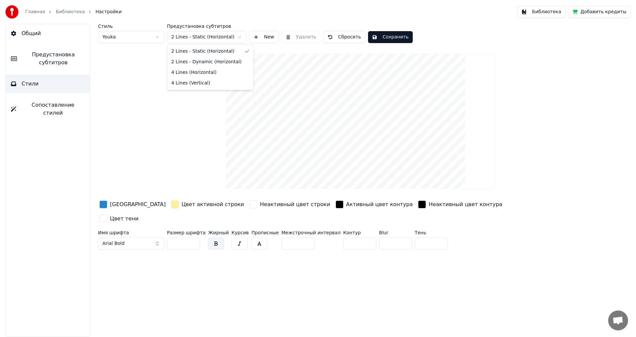
click at [225, 38] on html "Главная Библиотека Настройки Библиотека Добавить кредиты Общий Предустановка су…" at bounding box center [318, 168] width 636 height 337
click at [129, 113] on html "Главная Библиотека Настройки Библиотека Добавить кредиты Общий Предустановка су…" at bounding box center [318, 168] width 636 height 337
click at [147, 42] on html "Главная Библиотека Настройки Библиотека Добавить кредиты Общий Предустановка су…" at bounding box center [318, 168] width 636 height 337
type input "**"
type input "*"
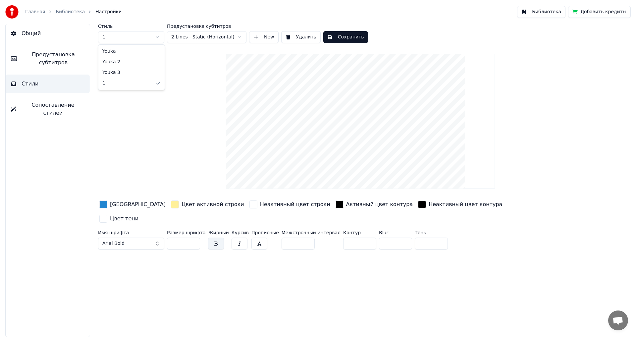
click at [139, 34] on html "Главная Библиотека Настройки Библиотека Добавить кредиты Общий Предустановка су…" at bounding box center [318, 168] width 636 height 337
type input "***"
type input "*"
click at [54, 54] on span "Предустановка субтитров" at bounding box center [53, 59] width 62 height 16
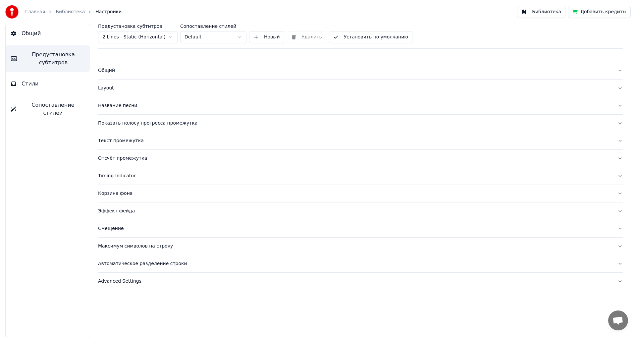
click at [120, 86] on div "Layout" at bounding box center [355, 88] width 514 height 7
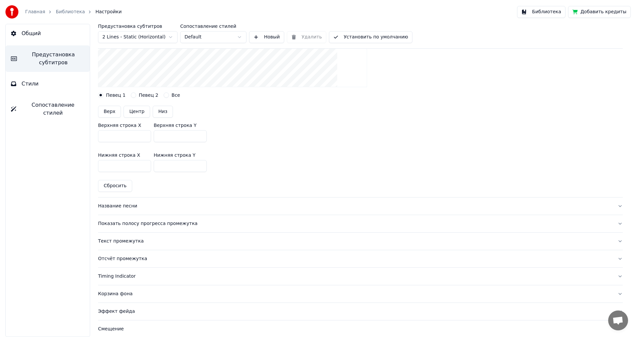
scroll to position [159, 0]
click at [171, 224] on div "Показать полосу прогресса промежутка" at bounding box center [355, 223] width 514 height 7
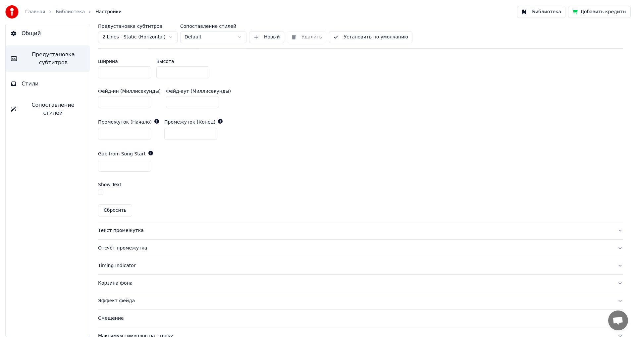
scroll to position [333, 0]
click at [127, 231] on div "Текст промежутка" at bounding box center [355, 230] width 514 height 7
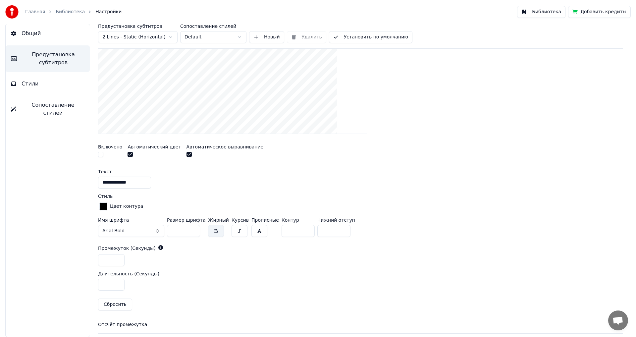
scroll to position [165, 0]
click at [25, 83] on span "Стили" at bounding box center [30, 84] width 17 height 8
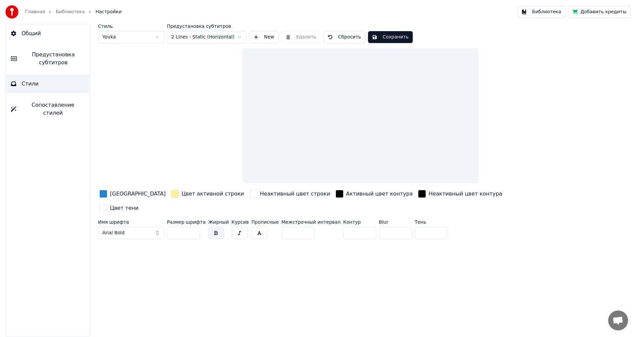
scroll to position [0, 0]
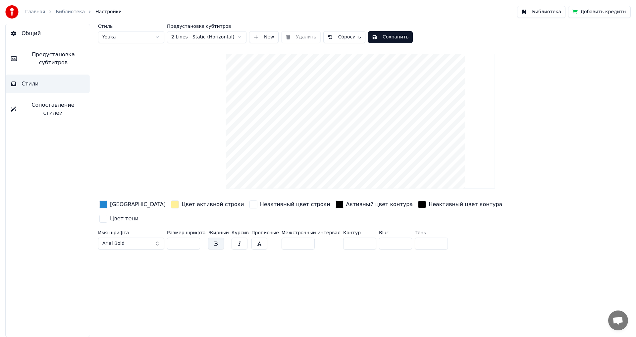
click at [299, 238] on input "*" at bounding box center [298, 244] width 33 height 12
type input "*"
click at [299, 238] on input "*" at bounding box center [298, 244] width 33 height 12
click at [194, 238] on input "***" at bounding box center [183, 244] width 33 height 12
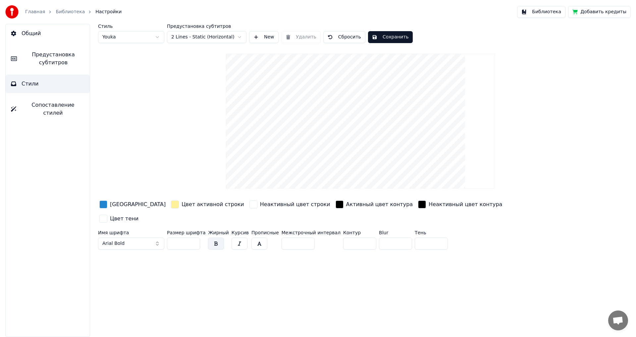
click at [194, 238] on input "***" at bounding box center [183, 244] width 33 height 12
type input "***"
click at [194, 238] on input "***" at bounding box center [183, 244] width 33 height 12
click at [557, 13] on button "Библиотека" at bounding box center [541, 12] width 48 height 12
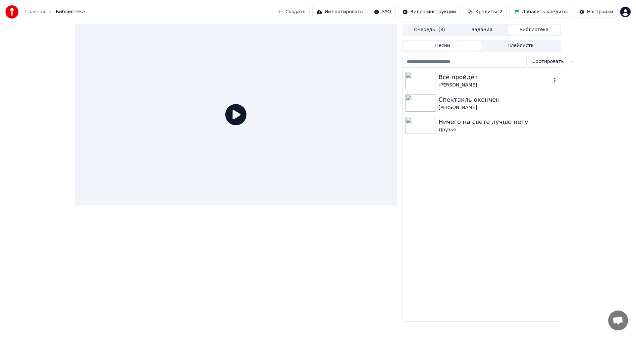
click at [450, 85] on div "[PERSON_NAME]" at bounding box center [495, 85] width 113 height 7
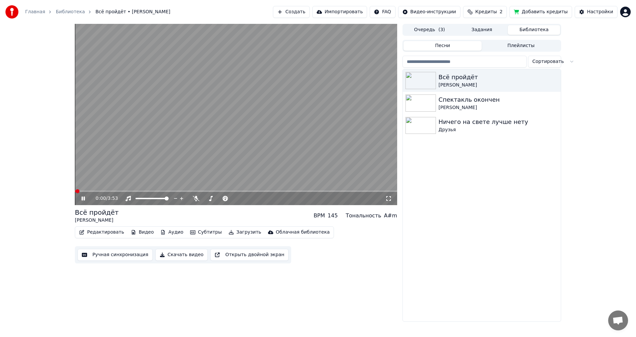
click at [117, 192] on div "0:00 / 3:53" at bounding box center [236, 198] width 322 height 13
click at [120, 191] on span at bounding box center [236, 191] width 322 height 1
click at [120, 194] on div "0:35 / 3:53" at bounding box center [236, 198] width 322 height 13
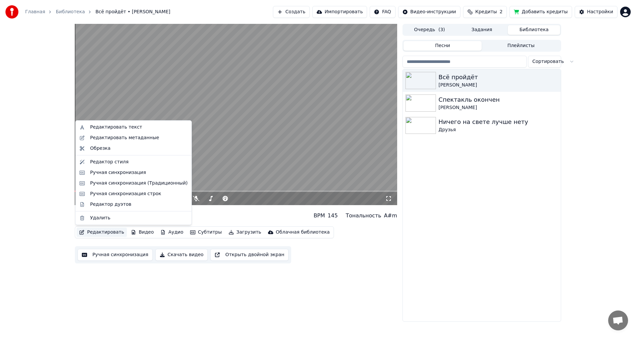
click at [112, 231] on button "Редактировать" at bounding box center [102, 232] width 50 height 9
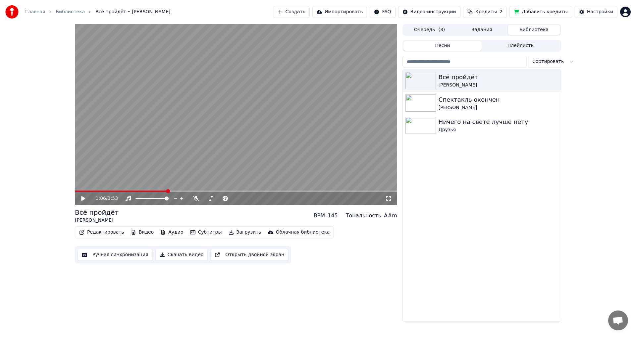
click at [112, 232] on button "Редактировать" at bounding box center [102, 232] width 50 height 9
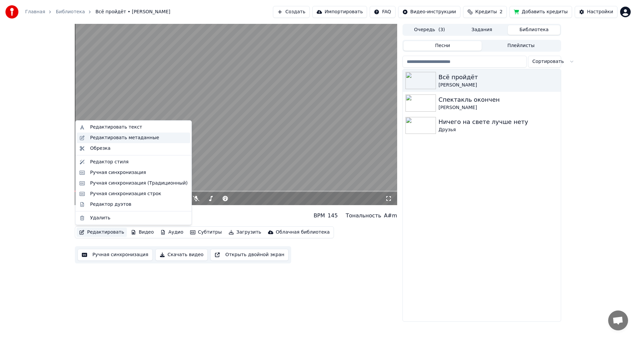
click at [125, 135] on div "Редактировать метаданные" at bounding box center [124, 138] width 69 height 7
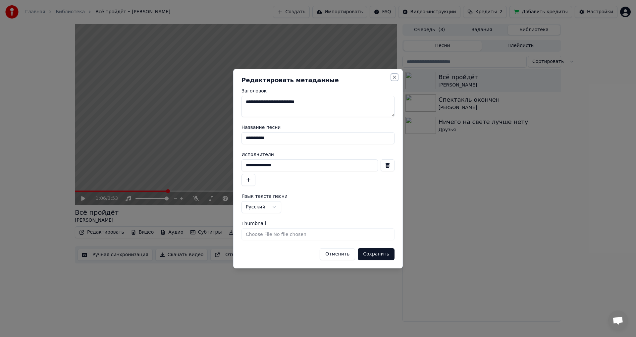
click at [394, 77] on button "Close" at bounding box center [394, 77] width 5 height 5
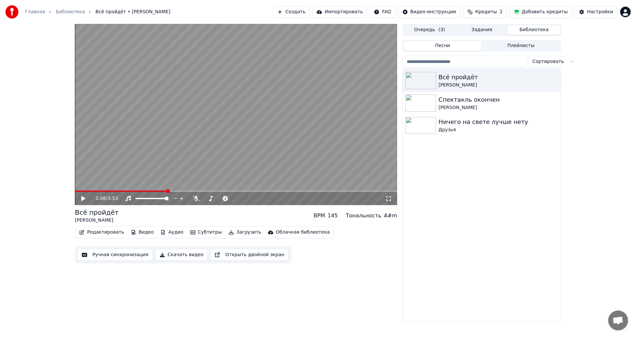
click at [98, 232] on button "Редактировать" at bounding box center [102, 232] width 50 height 9
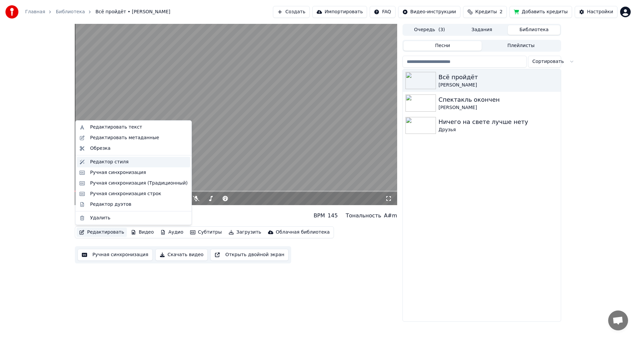
click at [115, 163] on div "Редактор стиля" at bounding box center [109, 162] width 38 height 7
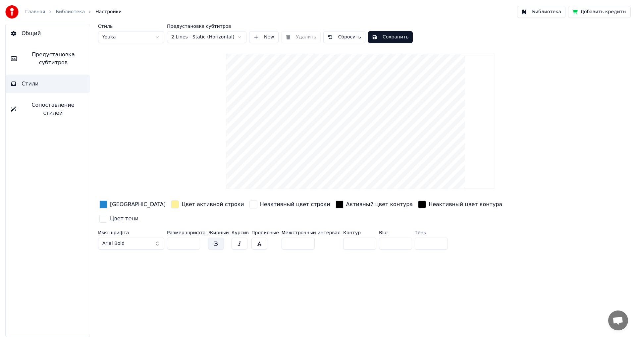
click at [296, 238] on input "*" at bounding box center [298, 244] width 33 height 12
click at [298, 238] on input "*" at bounding box center [298, 244] width 33 height 12
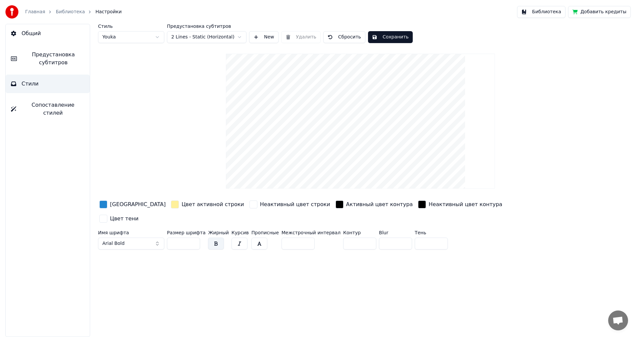
click at [298, 238] on input "**" at bounding box center [298, 244] width 33 height 12
click at [299, 238] on input "**" at bounding box center [298, 244] width 33 height 12
click at [299, 238] on input "*" at bounding box center [298, 244] width 33 height 12
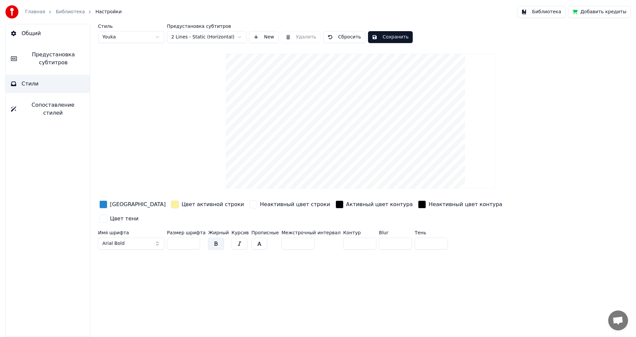
type input "*"
click at [299, 238] on input "*" at bounding box center [298, 244] width 33 height 12
click at [354, 238] on input "**" at bounding box center [359, 244] width 33 height 12
click at [355, 238] on input "**" at bounding box center [359, 244] width 33 height 12
type input "*"
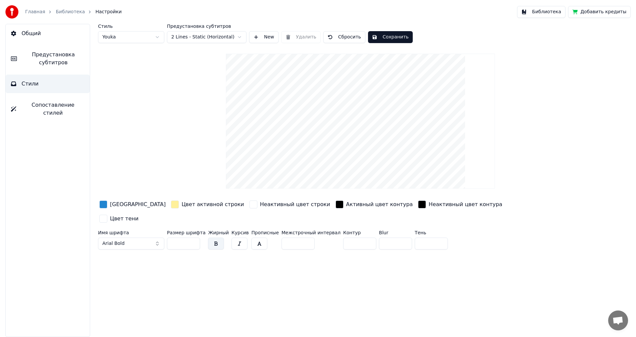
click at [355, 238] on input "*" at bounding box center [359, 244] width 33 height 12
click at [155, 238] on button "Arial Bold" at bounding box center [131, 244] width 66 height 12
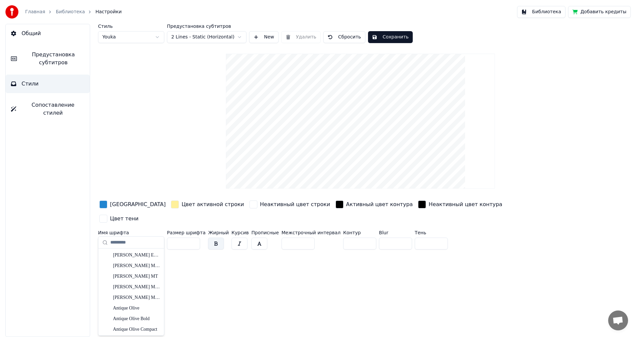
click at [157, 238] on button "Arial Bold" at bounding box center [131, 244] width 66 height 12
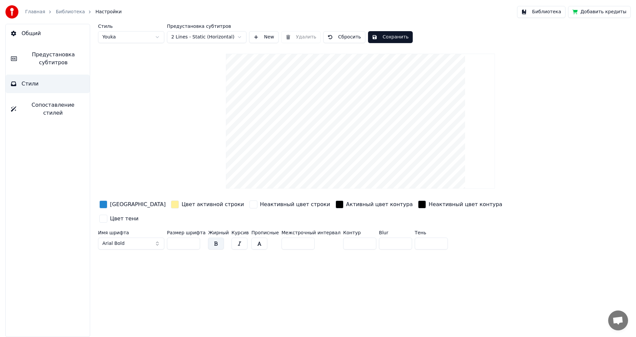
click at [383, 38] on button "Сохранить" at bounding box center [390, 37] width 45 height 12
click at [546, 13] on button "Библиотека" at bounding box center [541, 12] width 48 height 12
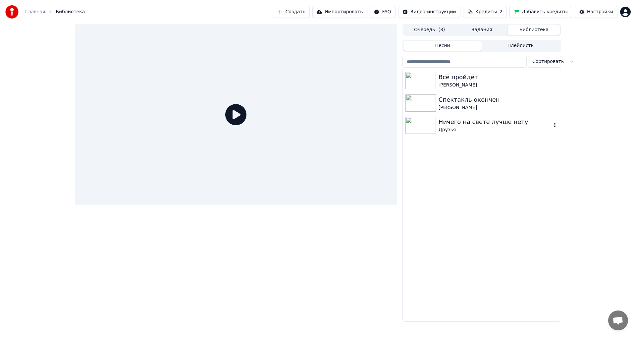
click at [418, 121] on img at bounding box center [421, 125] width 30 height 17
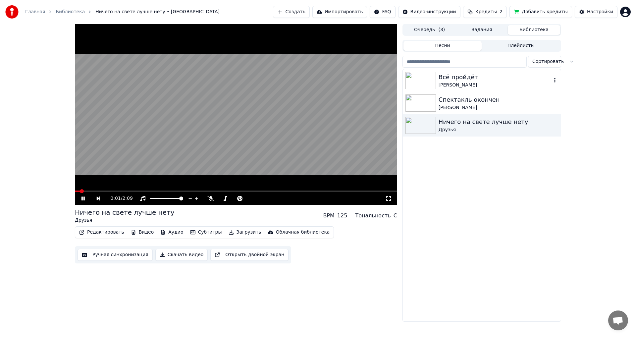
click at [426, 75] on img at bounding box center [421, 80] width 30 height 17
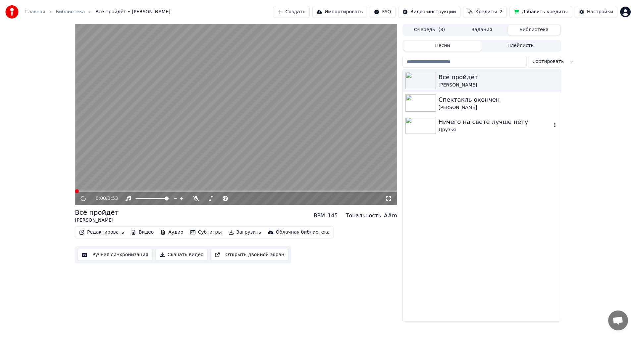
click at [426, 119] on img at bounding box center [421, 125] width 30 height 17
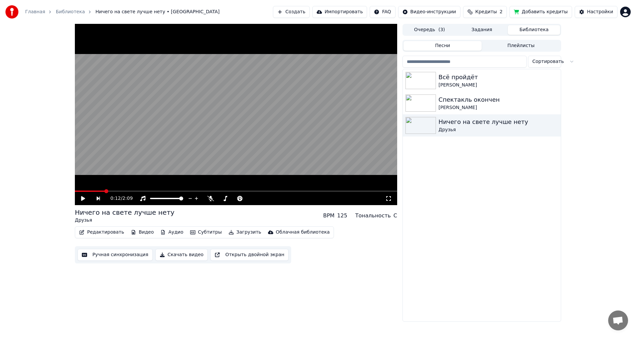
click at [104, 191] on span at bounding box center [236, 191] width 322 height 1
click at [425, 84] on img at bounding box center [421, 80] width 30 height 17
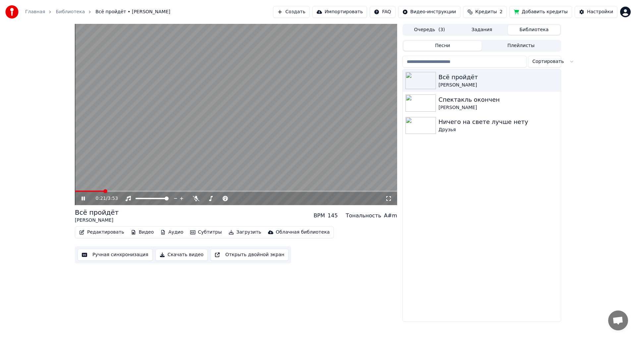
click at [104, 191] on span at bounding box center [236, 191] width 322 height 1
click at [184, 106] on video at bounding box center [236, 114] width 322 height 181
click at [262, 11] on button "Хранилище заполнено" at bounding box center [234, 12] width 74 height 12
click at [271, 9] on button "Хранилище заполнено" at bounding box center [234, 12] width 74 height 12
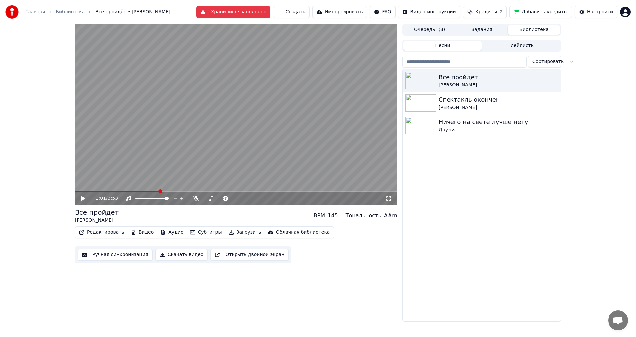
click at [556, 10] on button "Добавить кредиты" at bounding box center [541, 12] width 63 height 12
